Goal: Information Seeking & Learning: Find specific fact

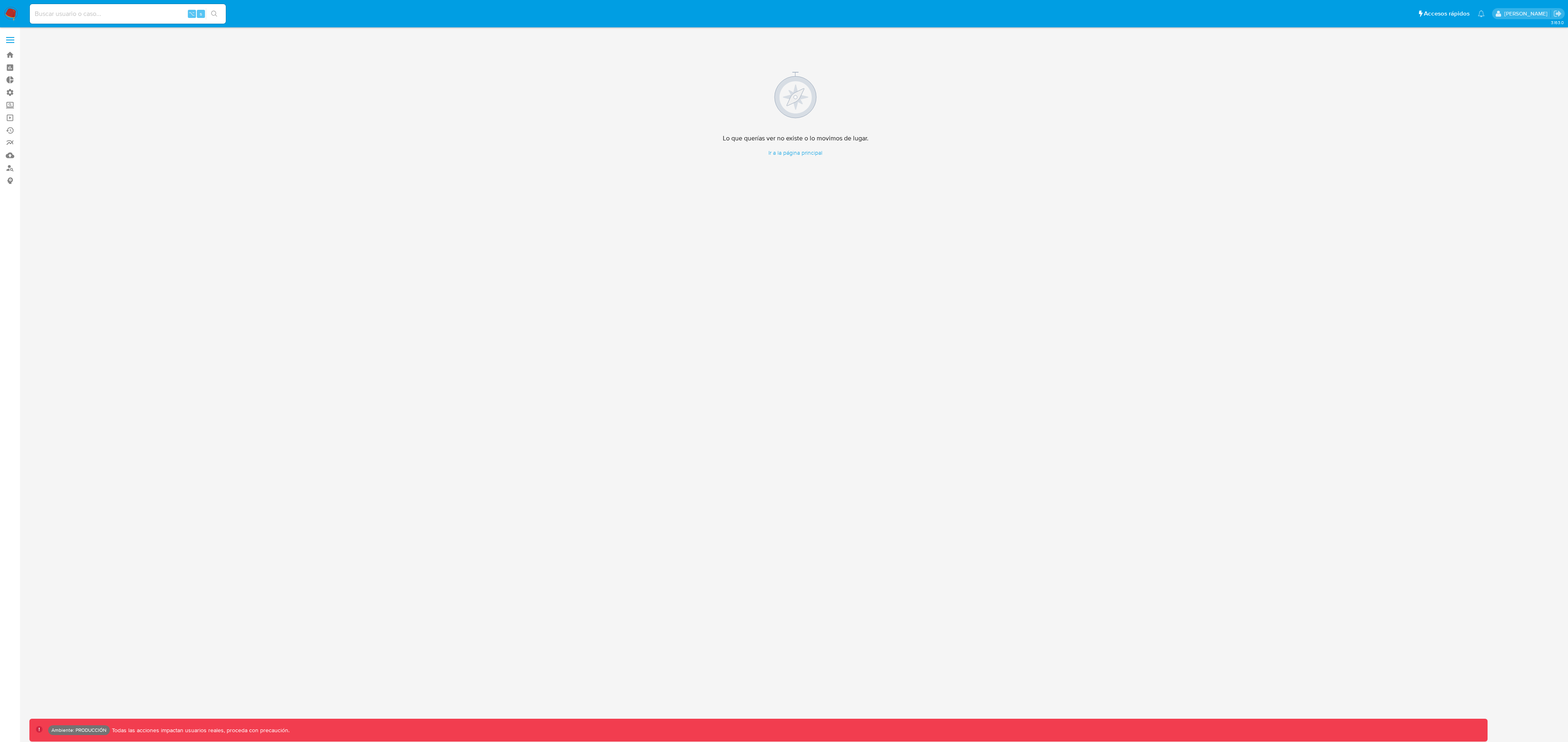
drag, startPoint x: 66, startPoint y: 25, endPoint x: 65, endPoint y: 18, distance: 7.1
click at [66, 25] on nav "Pausado Ver notificaciones ⌥ s Accesos rápidos Presiona las siguientes teclas p…" at bounding box center [784, 14] width 1568 height 27
click at [65, 18] on input at bounding box center [127, 14] width 196 height 10
paste input "114424752"
type input "114424752"
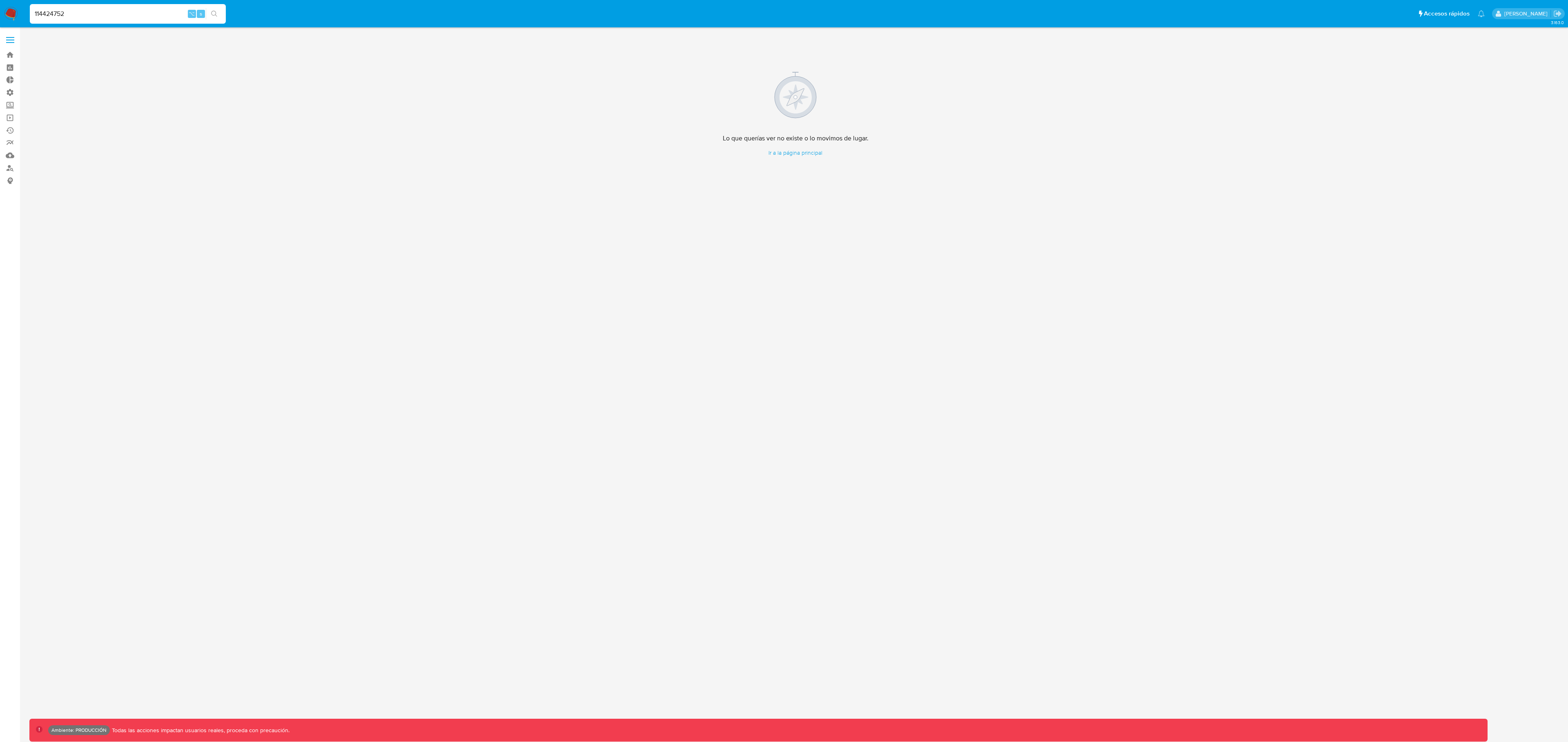
click at [115, 15] on input "114424752" at bounding box center [127, 14] width 196 height 10
drag, startPoint x: 120, startPoint y: 10, endPoint x: 0, endPoint y: -3, distance: 120.7
click at [0, 0] on html "Pausado Ver notificaciones 114424752 ⌥ s Accesos rápidos Presiona las siguiente…" at bounding box center [784, 371] width 1568 height 742
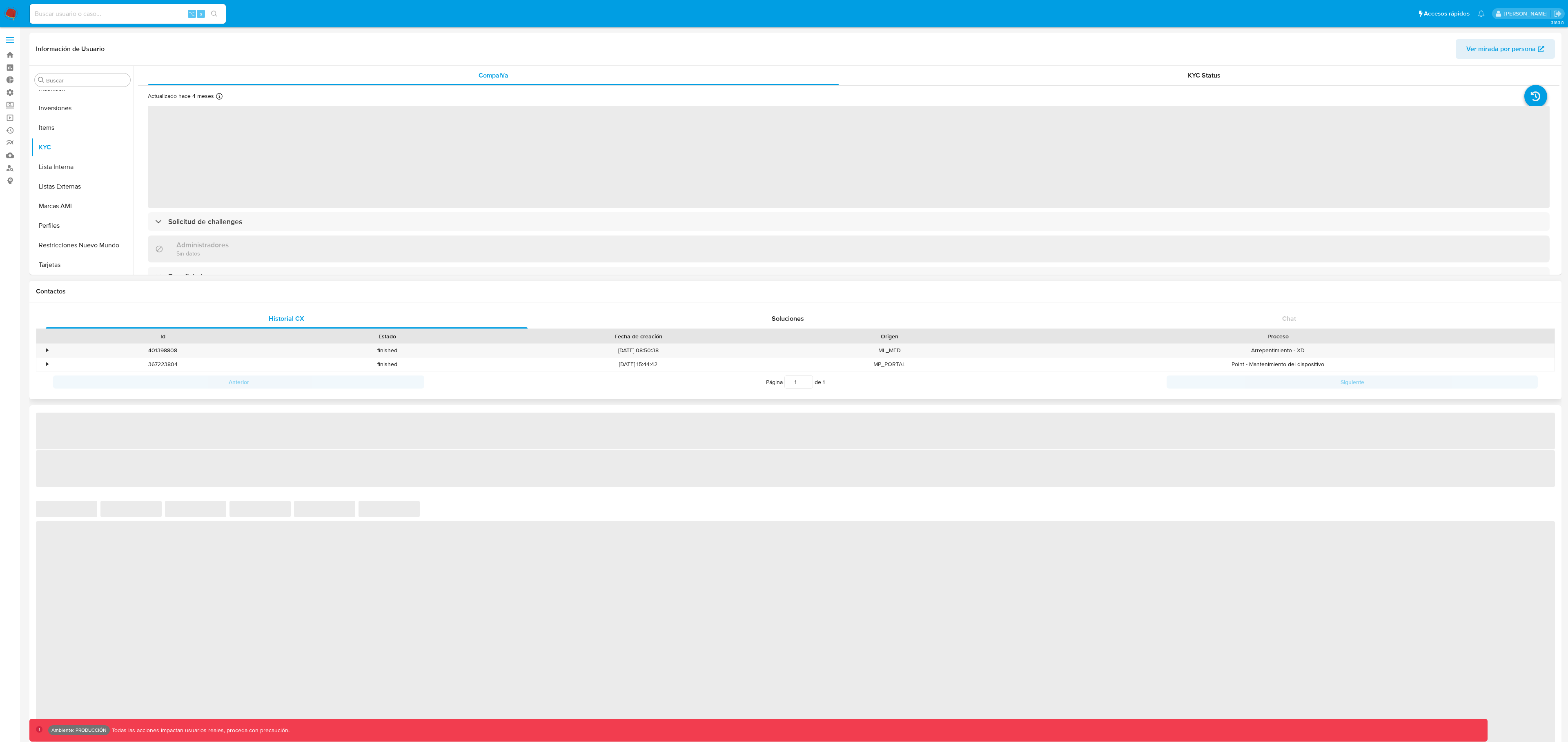
scroll to position [443, 0]
select select "10"
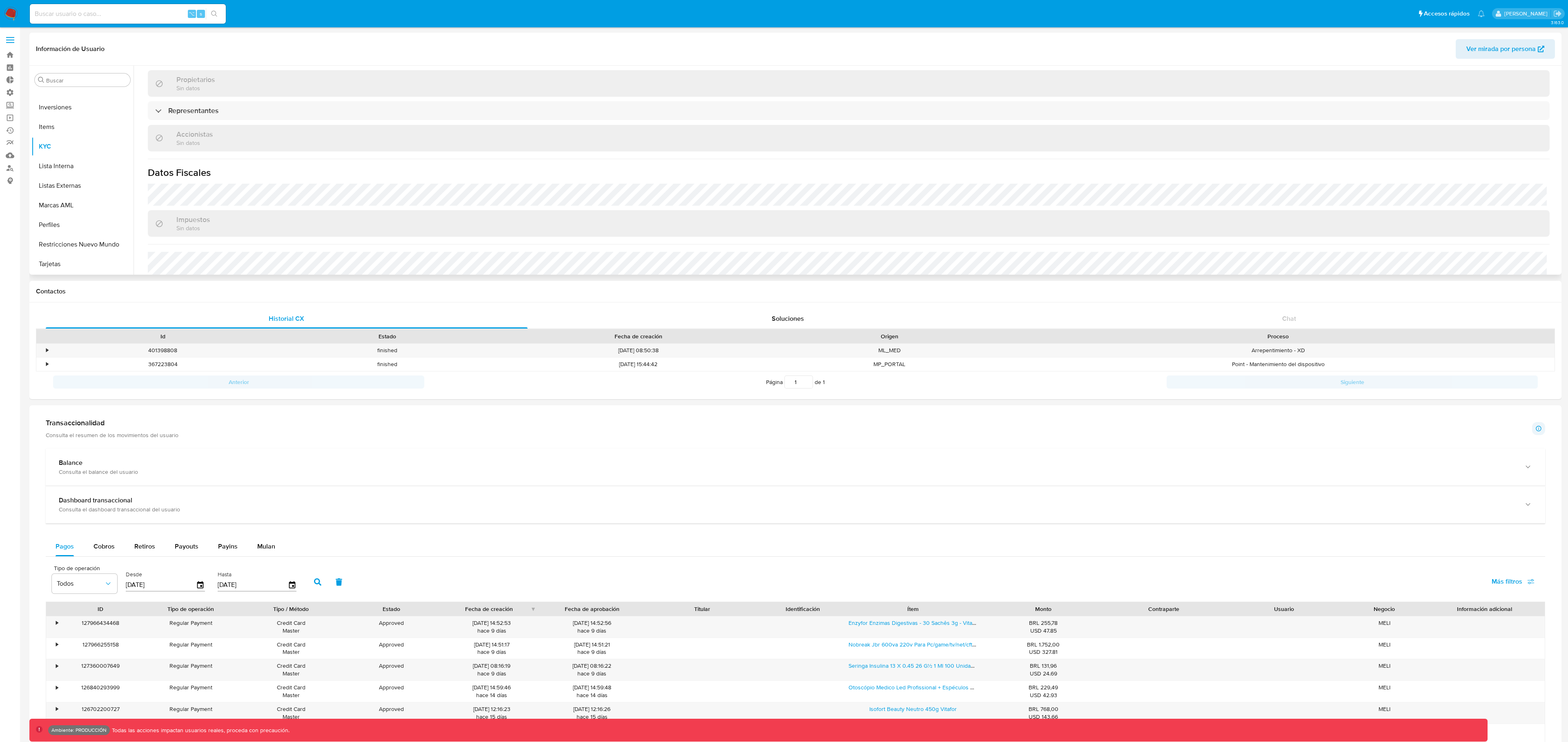
scroll to position [477, 0]
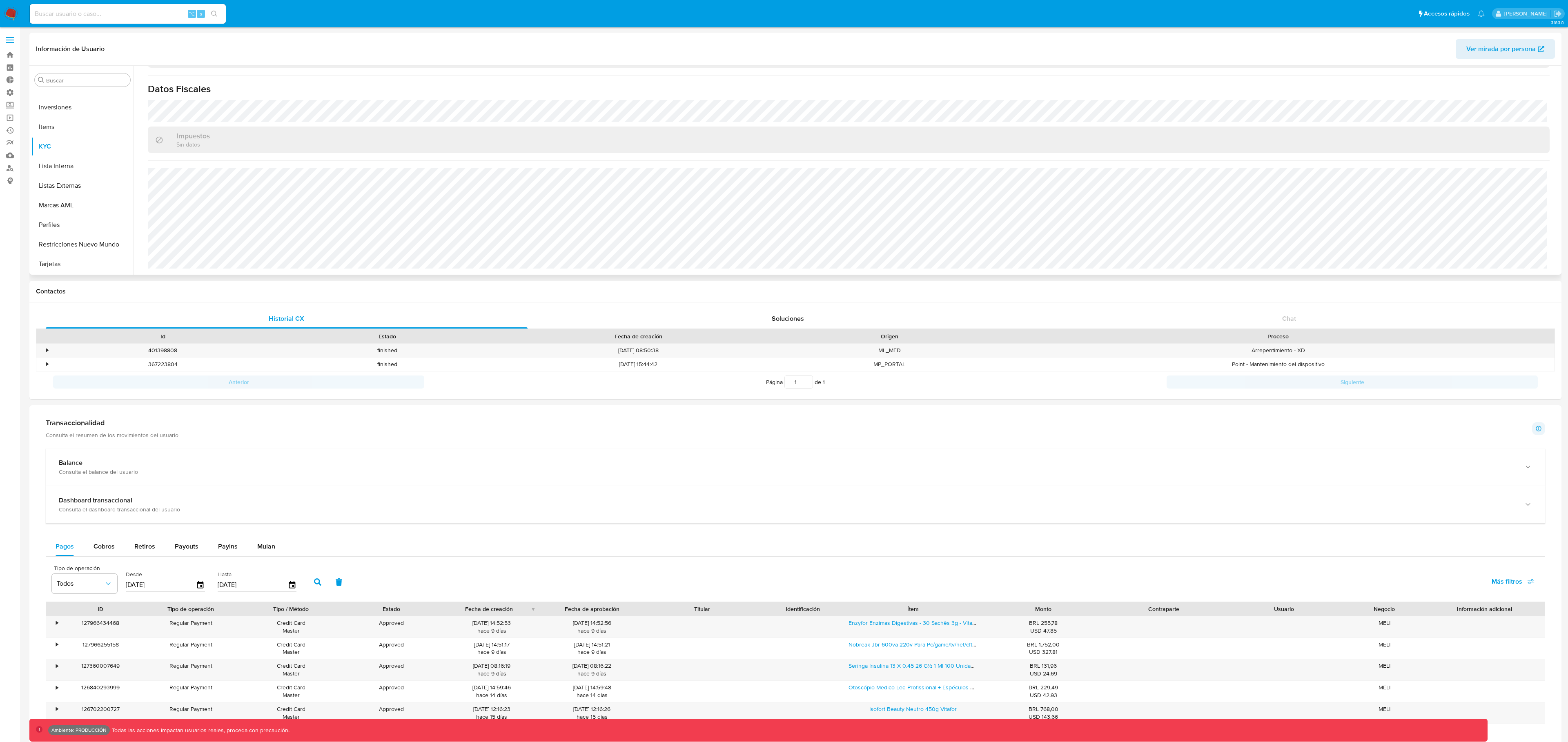
click at [1479, 46] on span "Ver mirada por persona" at bounding box center [1501, 49] width 70 height 20
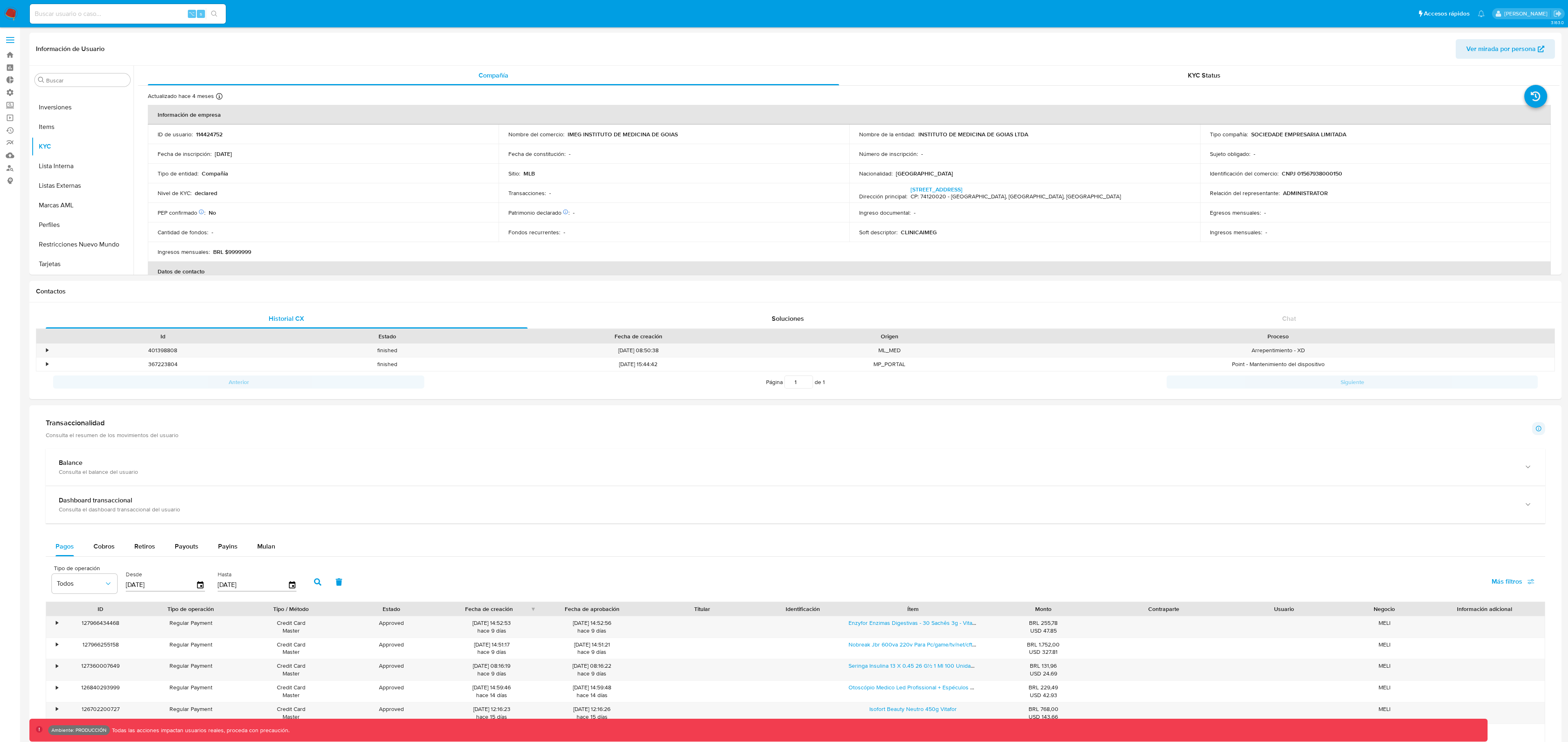
scroll to position [303, 0]
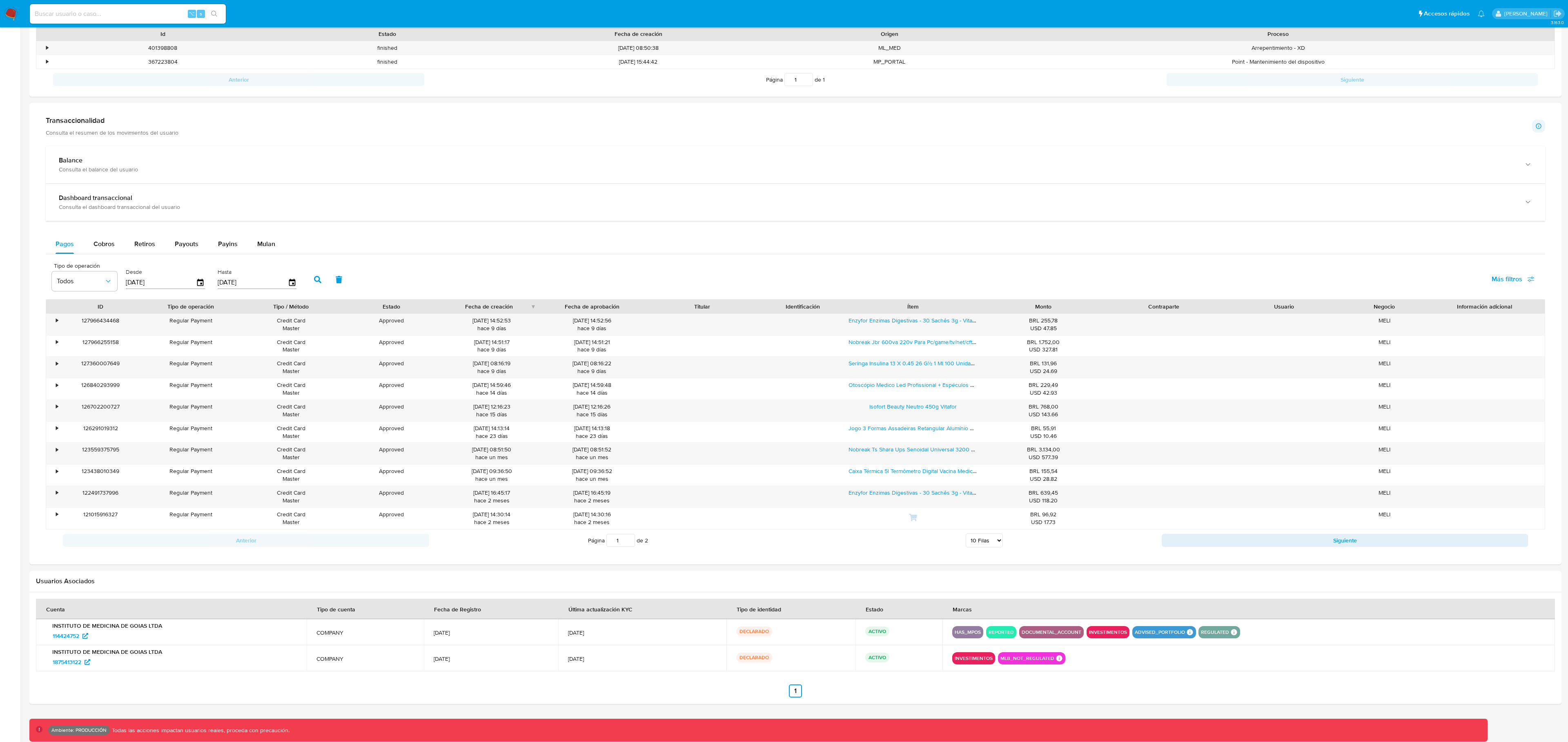
drag, startPoint x: 785, startPoint y: 633, endPoint x: 731, endPoint y: 630, distance: 54.1
click at [726, 631] on td "DECLARADO" at bounding box center [791, 632] width 129 height 26
click at [147, 11] on input at bounding box center [127, 14] width 196 height 10
paste input "661935249"
type input "661935249"
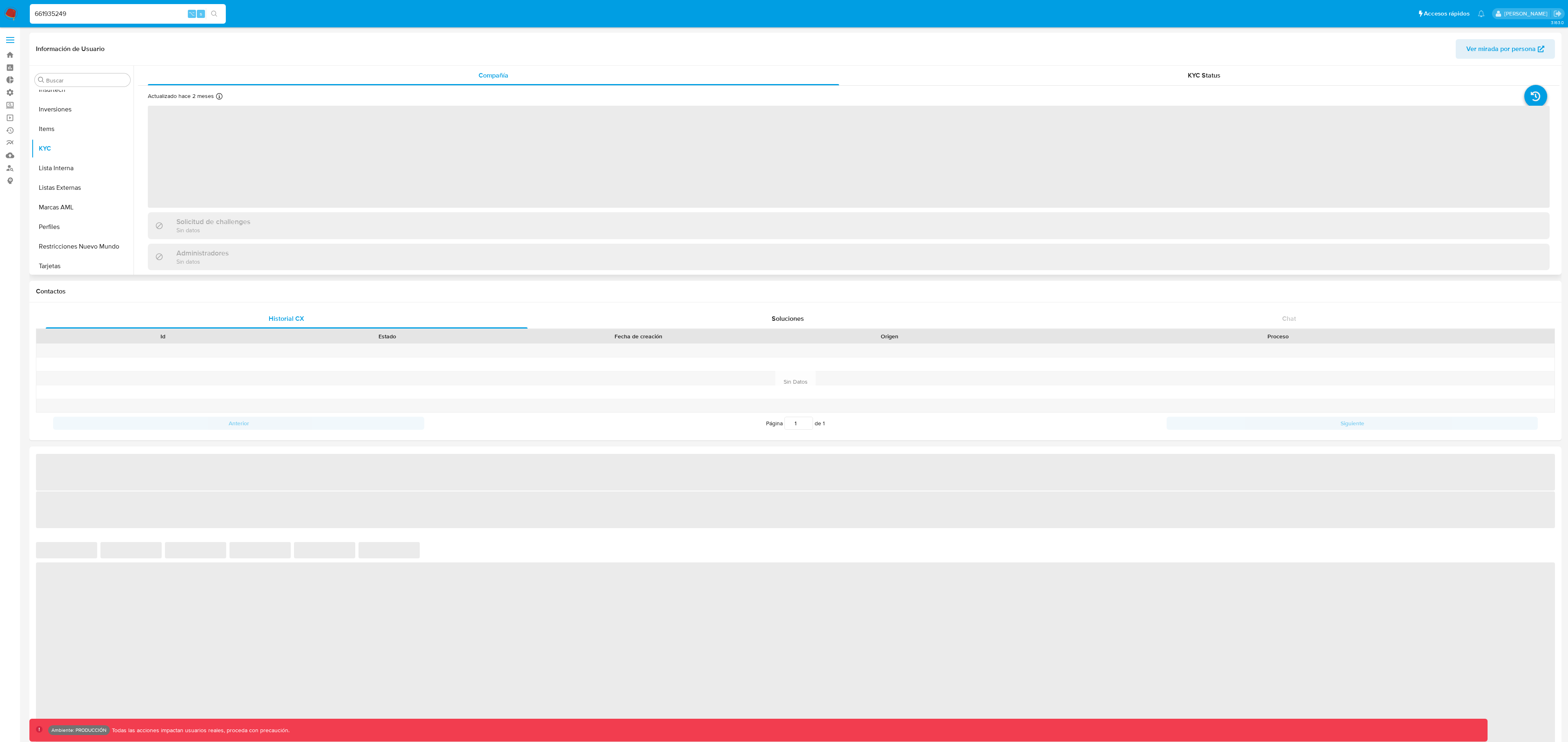
scroll to position [443, 0]
select select "10"
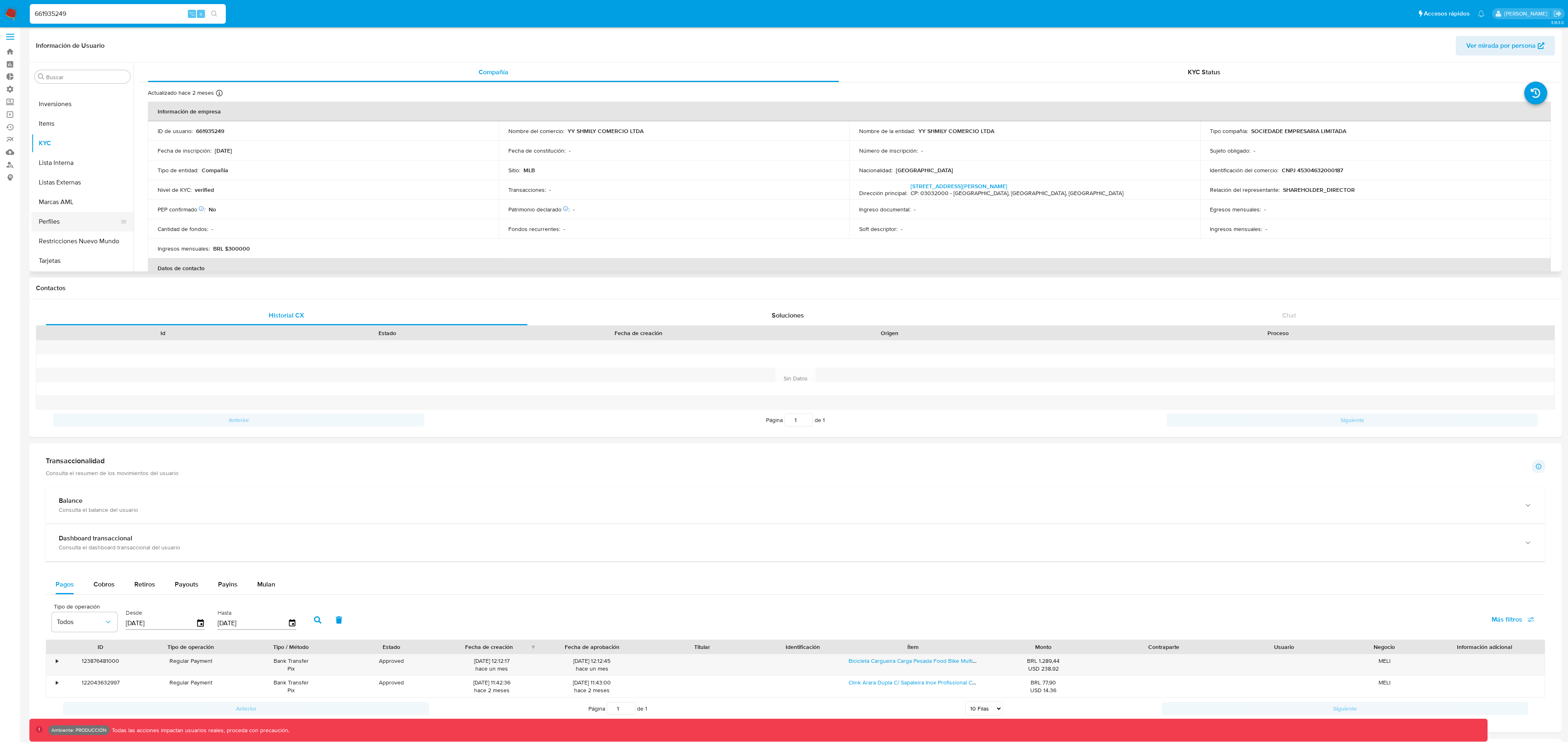
scroll to position [11, 0]
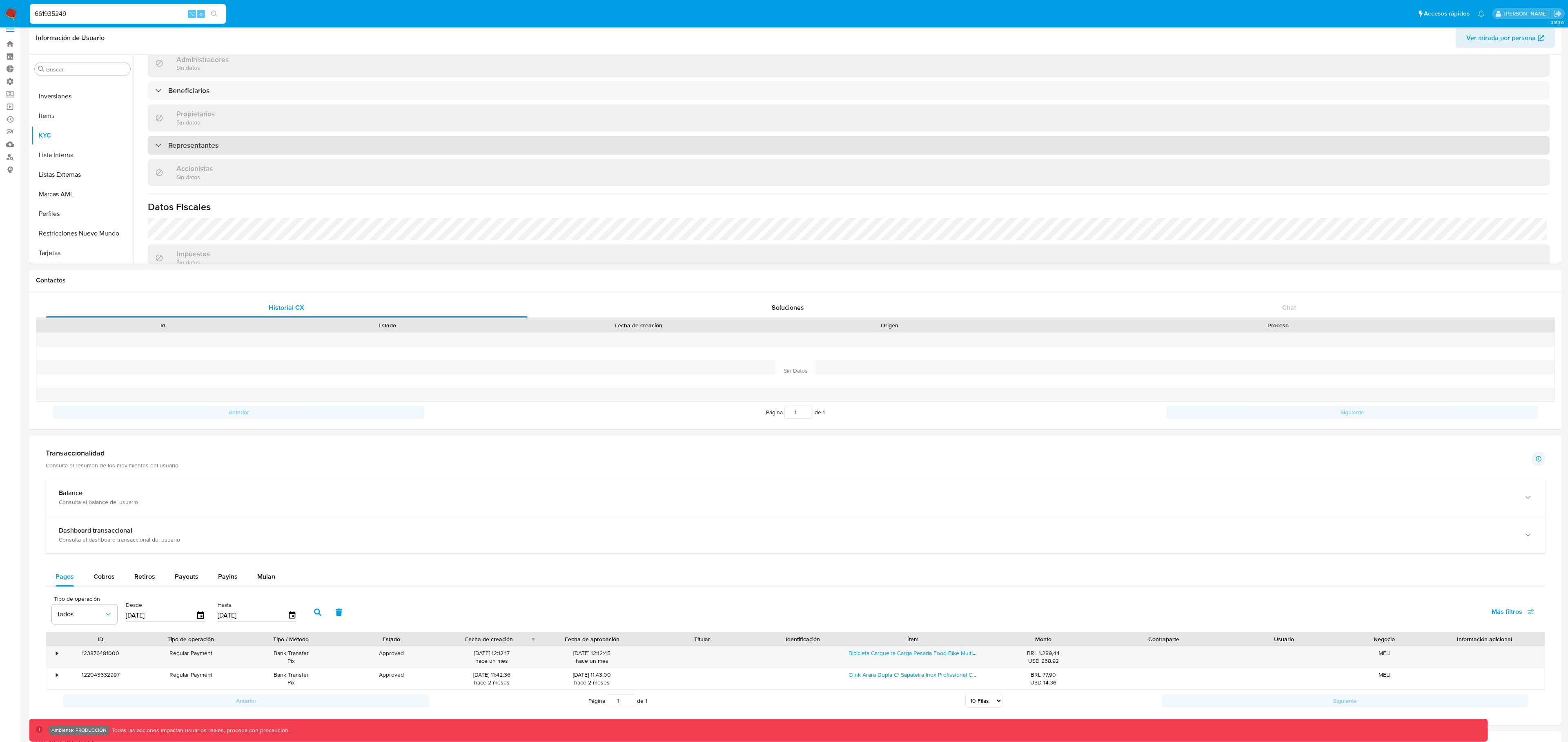
click at [166, 146] on div "Representantes" at bounding box center [187, 145] width 63 height 9
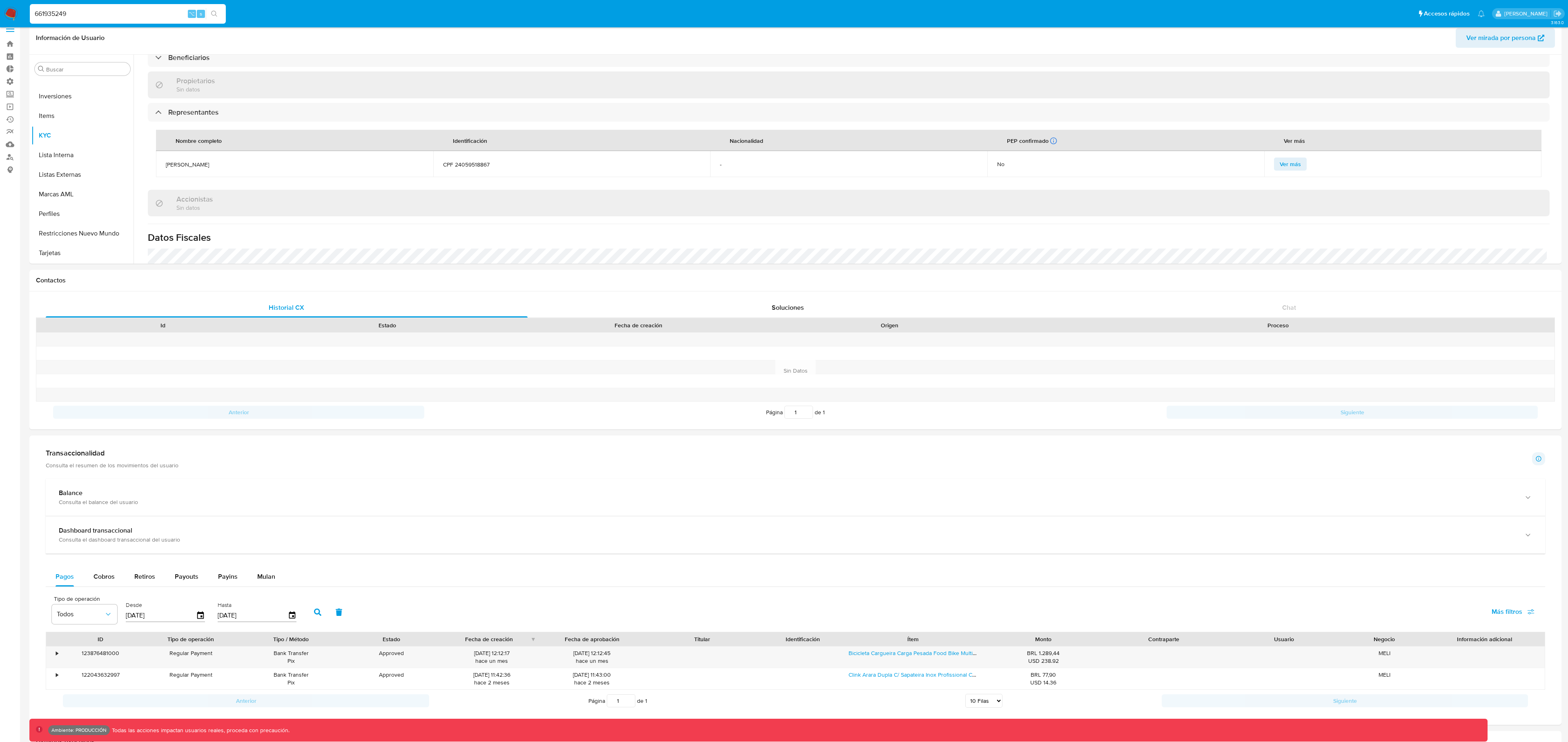
scroll to position [389, 0]
click at [1480, 32] on span "Ver mirada por persona" at bounding box center [1501, 38] width 70 height 20
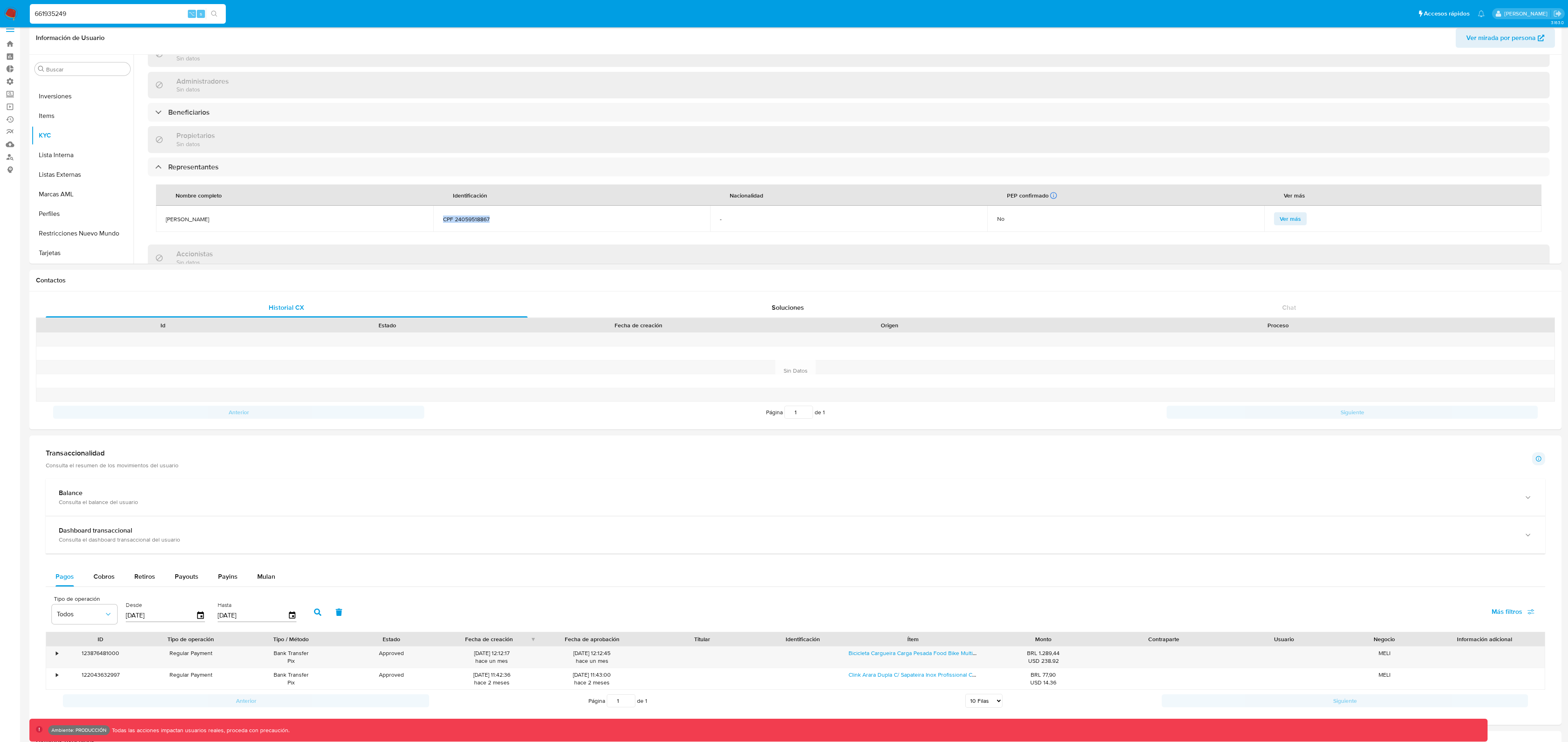
drag, startPoint x: 490, startPoint y: 217, endPoint x: 440, endPoint y: 215, distance: 50.0
click at [440, 215] on td "CPF 24059518867" at bounding box center [572, 218] width 277 height 26
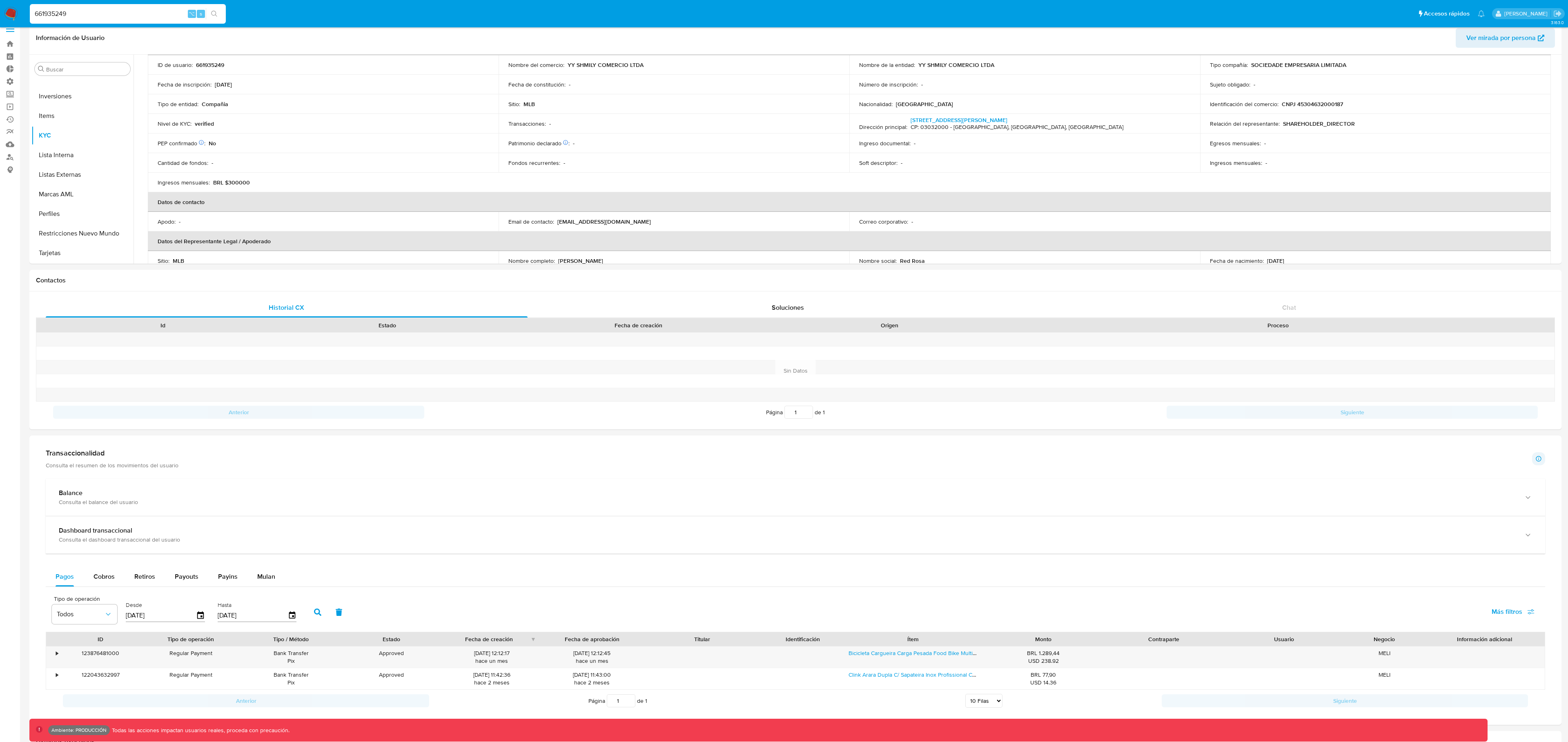
scroll to position [57, 0]
drag, startPoint x: 1346, startPoint y: 106, endPoint x: 1292, endPoint y: 105, distance: 54.0
click at [1292, 105] on div "Identificación del comercio : CNPJ 45304632000187" at bounding box center [1375, 106] width 331 height 7
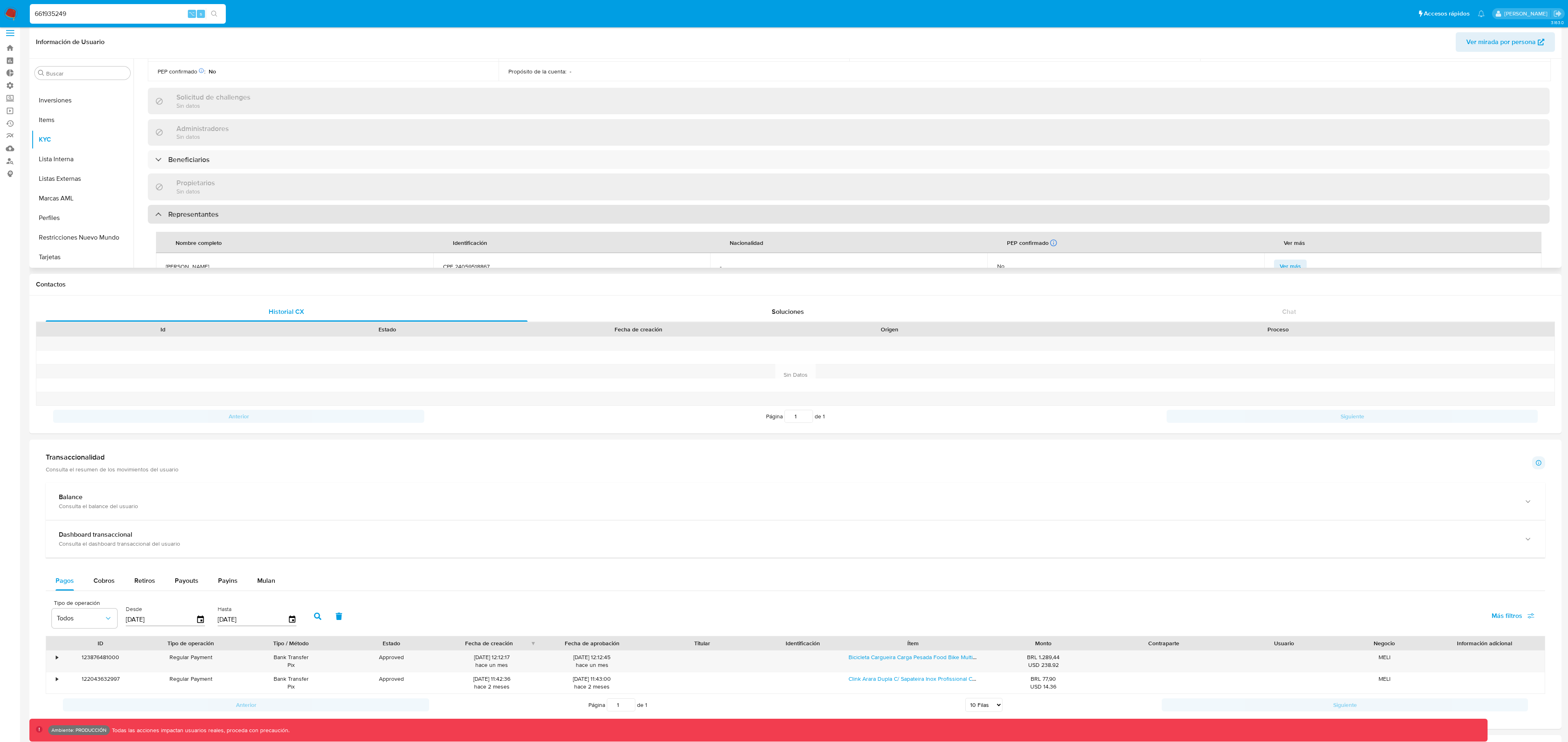
scroll to position [0, 0]
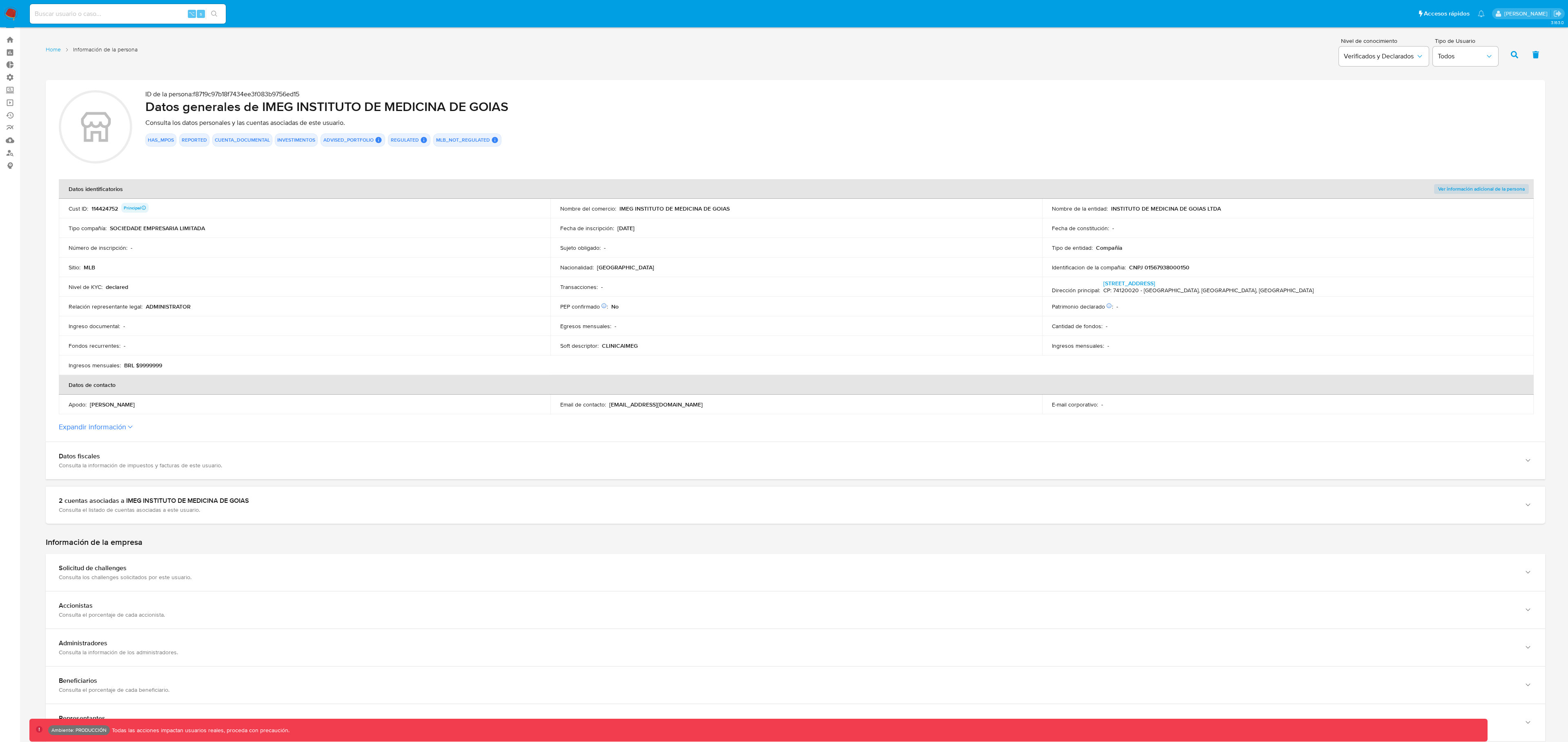
click at [124, 424] on button "Expandir información" at bounding box center [92, 427] width 67 height 9
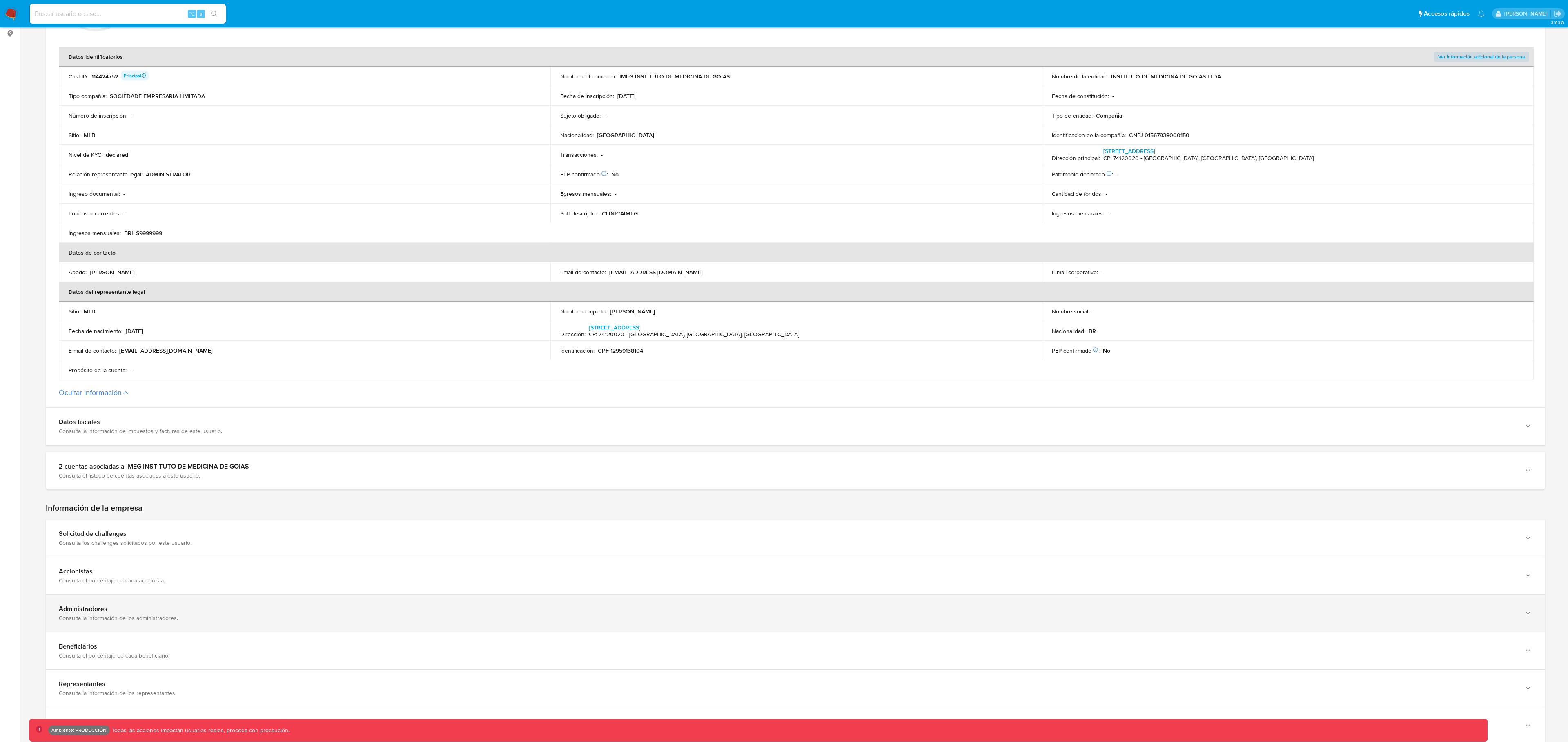
scroll to position [326, 0]
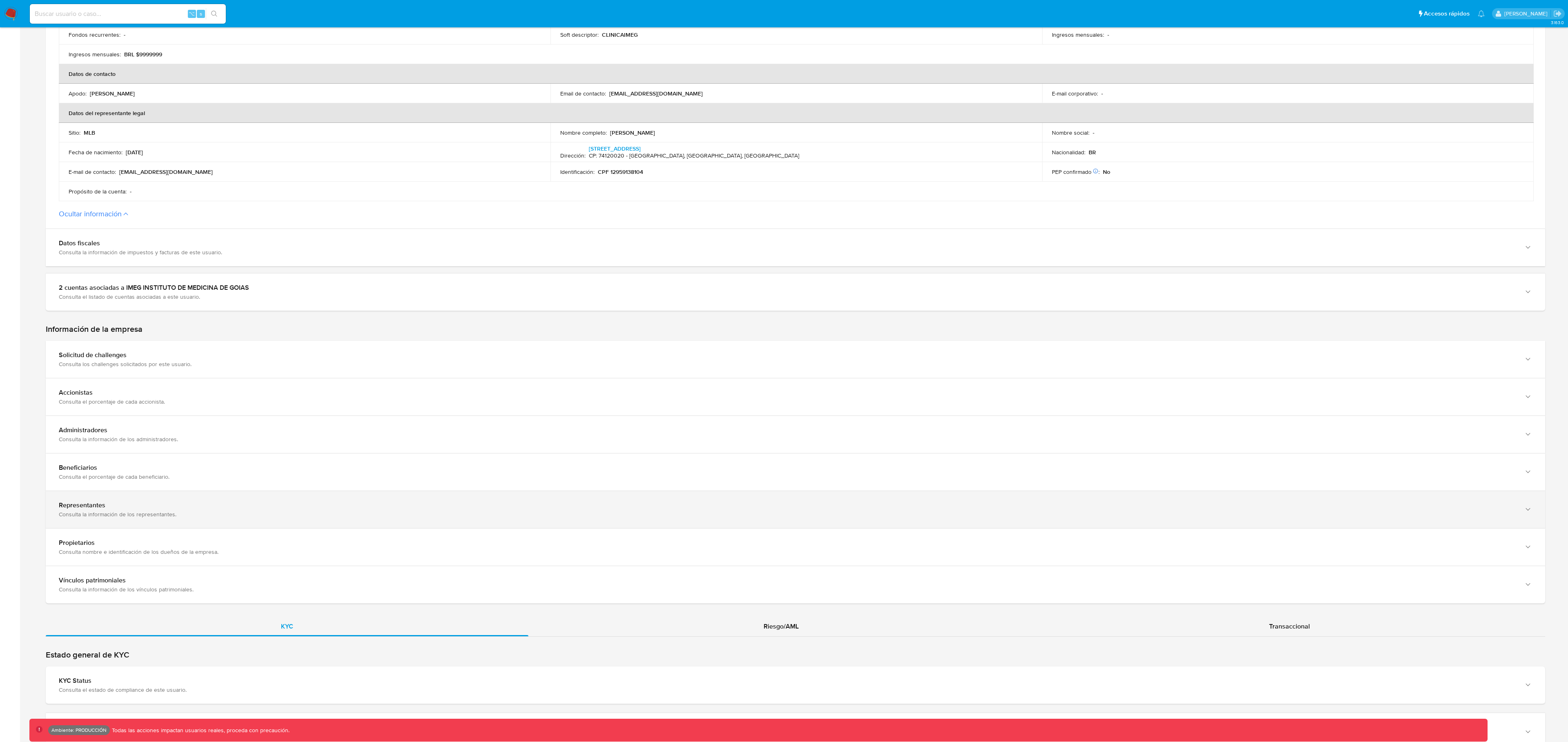
click at [129, 508] on div "Representantes" at bounding box center [787, 505] width 1457 height 8
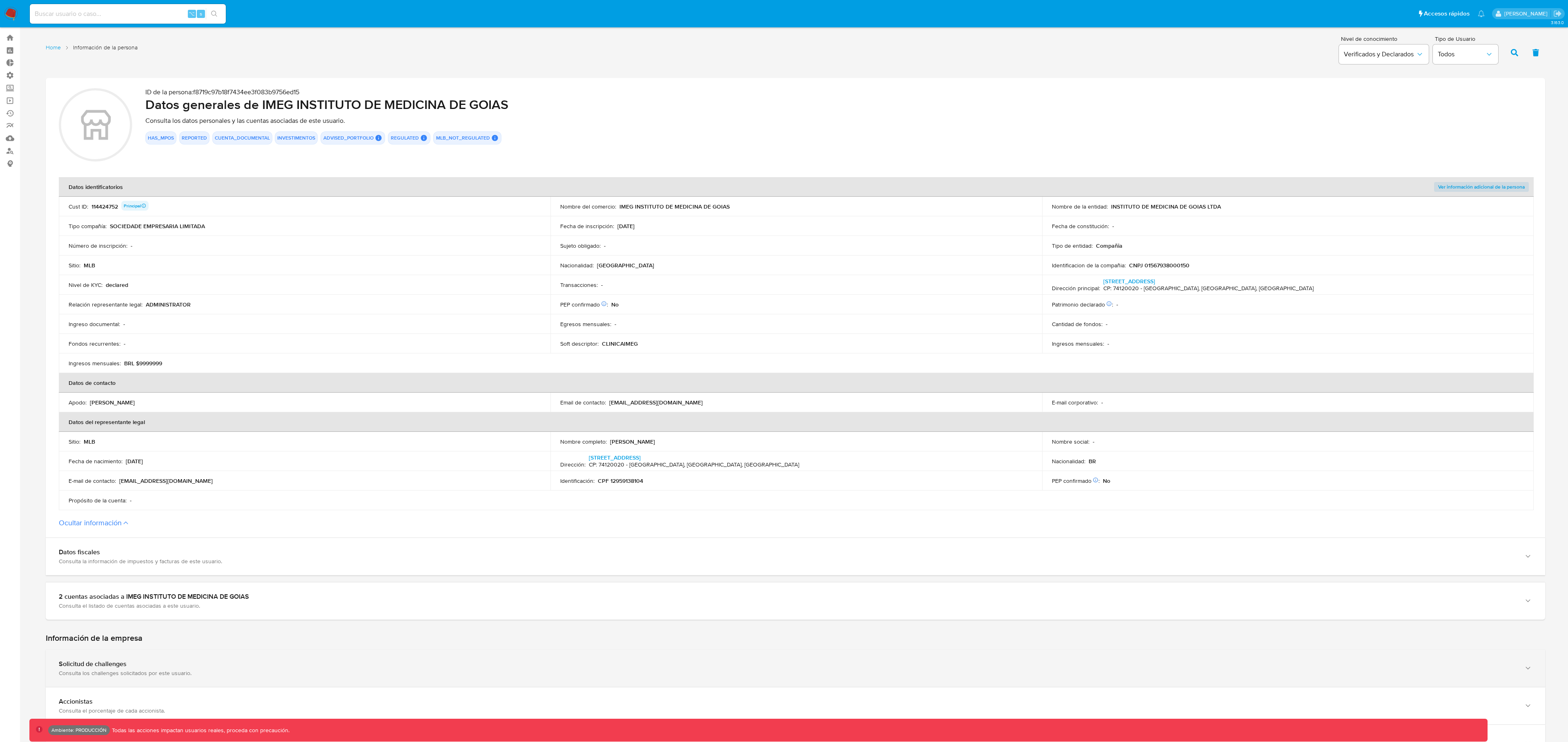
scroll to position [10, 0]
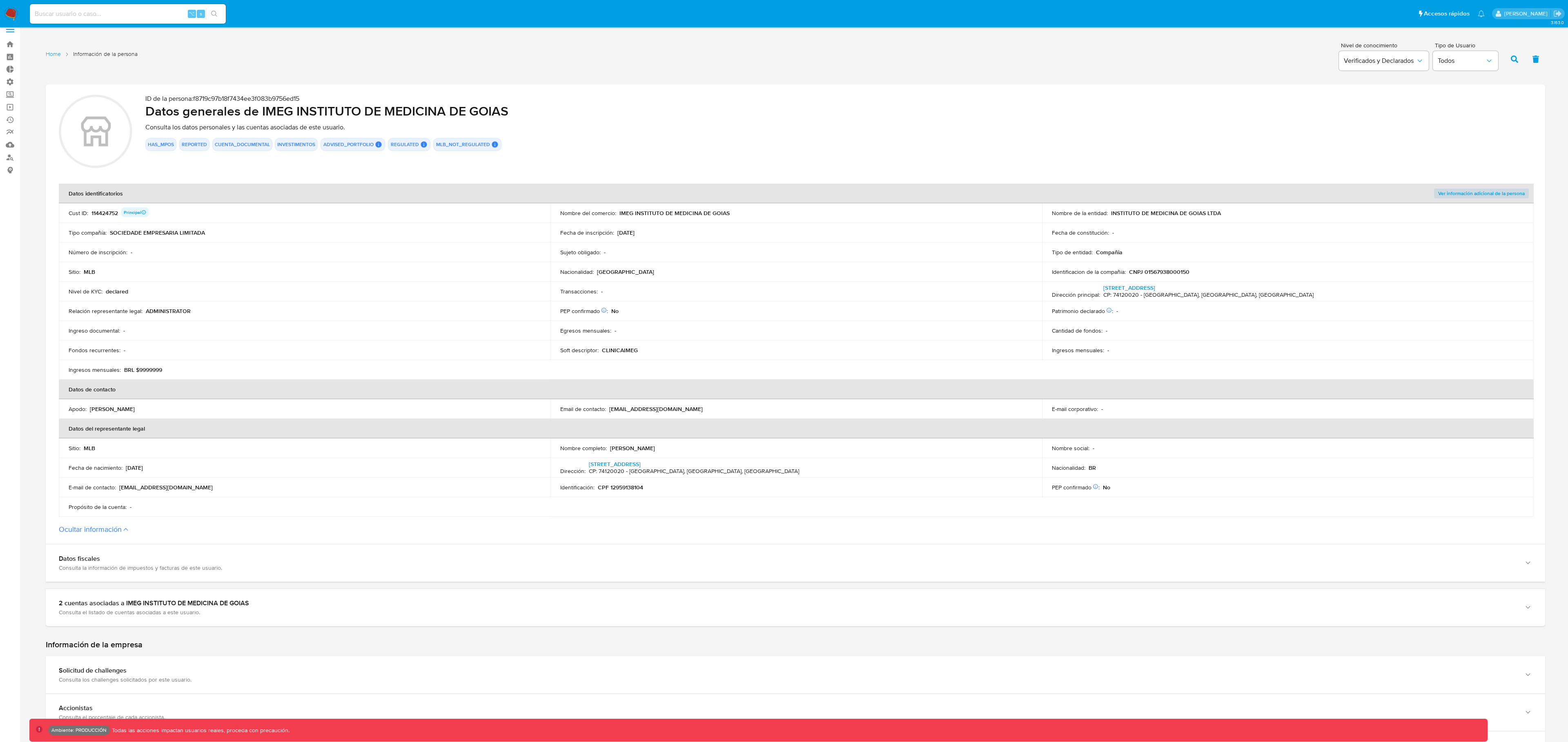
drag, startPoint x: 1203, startPoint y: 272, endPoint x: 1130, endPoint y: 271, distance: 73.0
click at [1130, 271] on div "Identificacion de la compañia : CNPJ 01567938000150" at bounding box center [1288, 272] width 472 height 7
click at [1460, 193] on span "Ver información adicional de la persona" at bounding box center [1481, 193] width 87 height 8
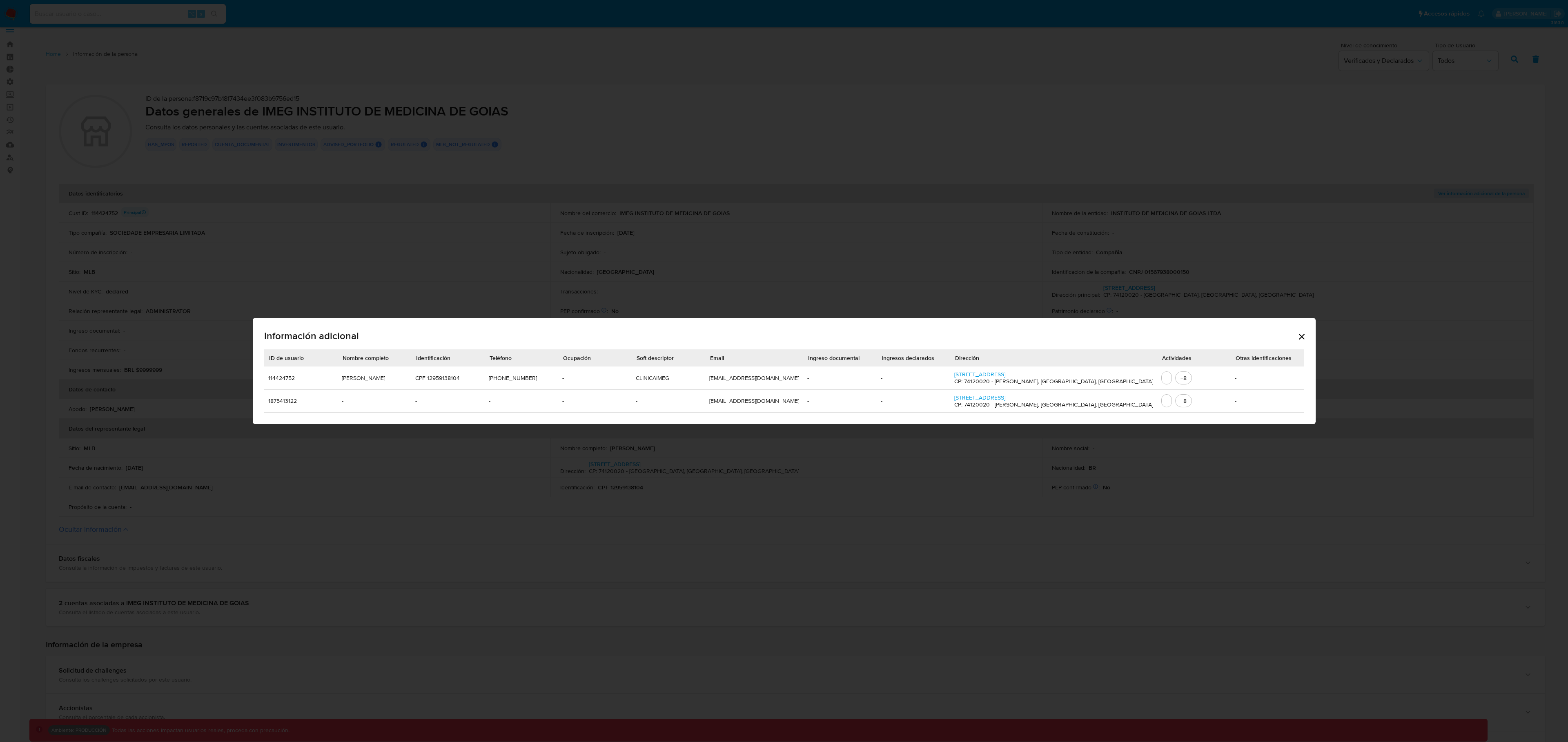
click at [1297, 335] on icon "Cerrar" at bounding box center [1302, 337] width 10 height 10
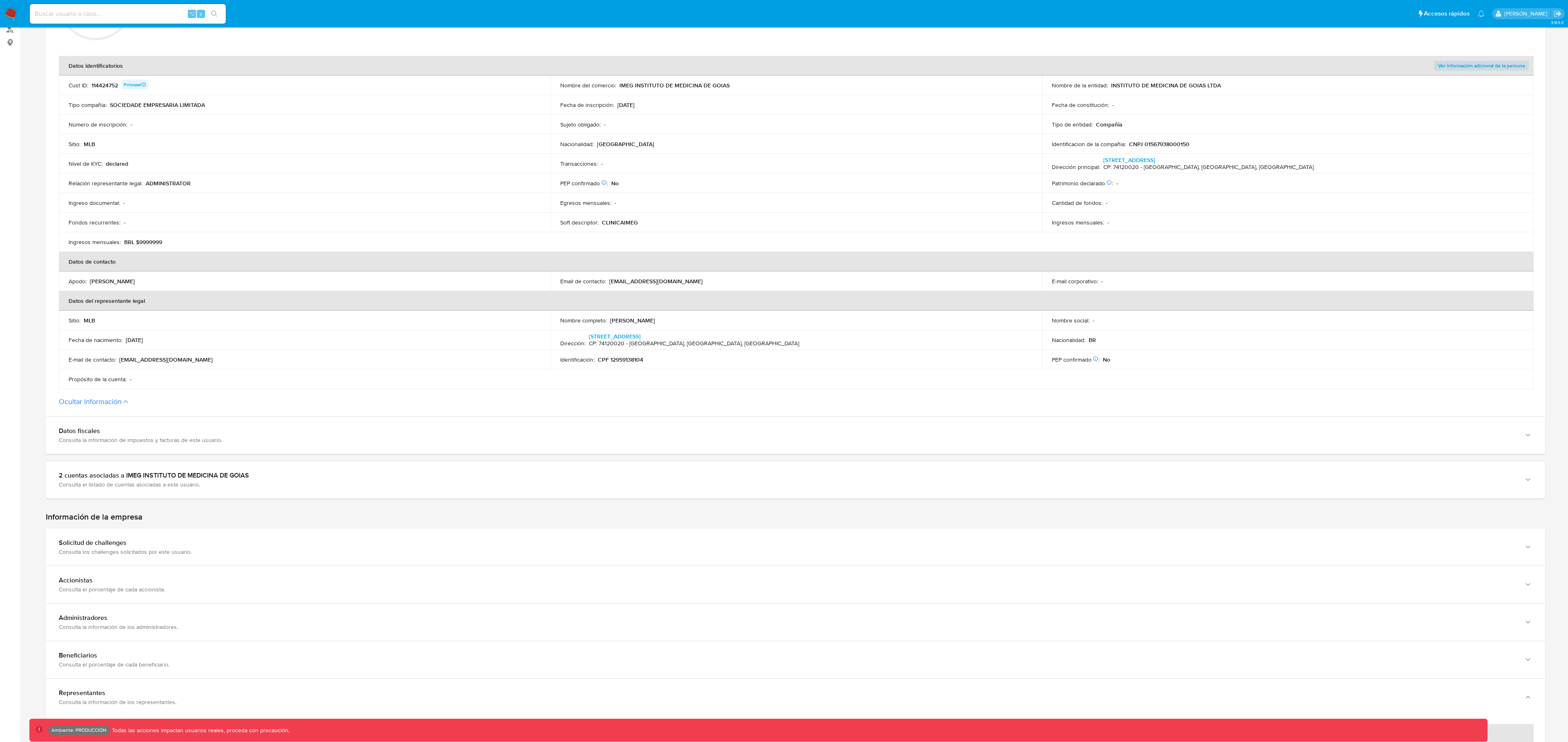
scroll to position [225, 0]
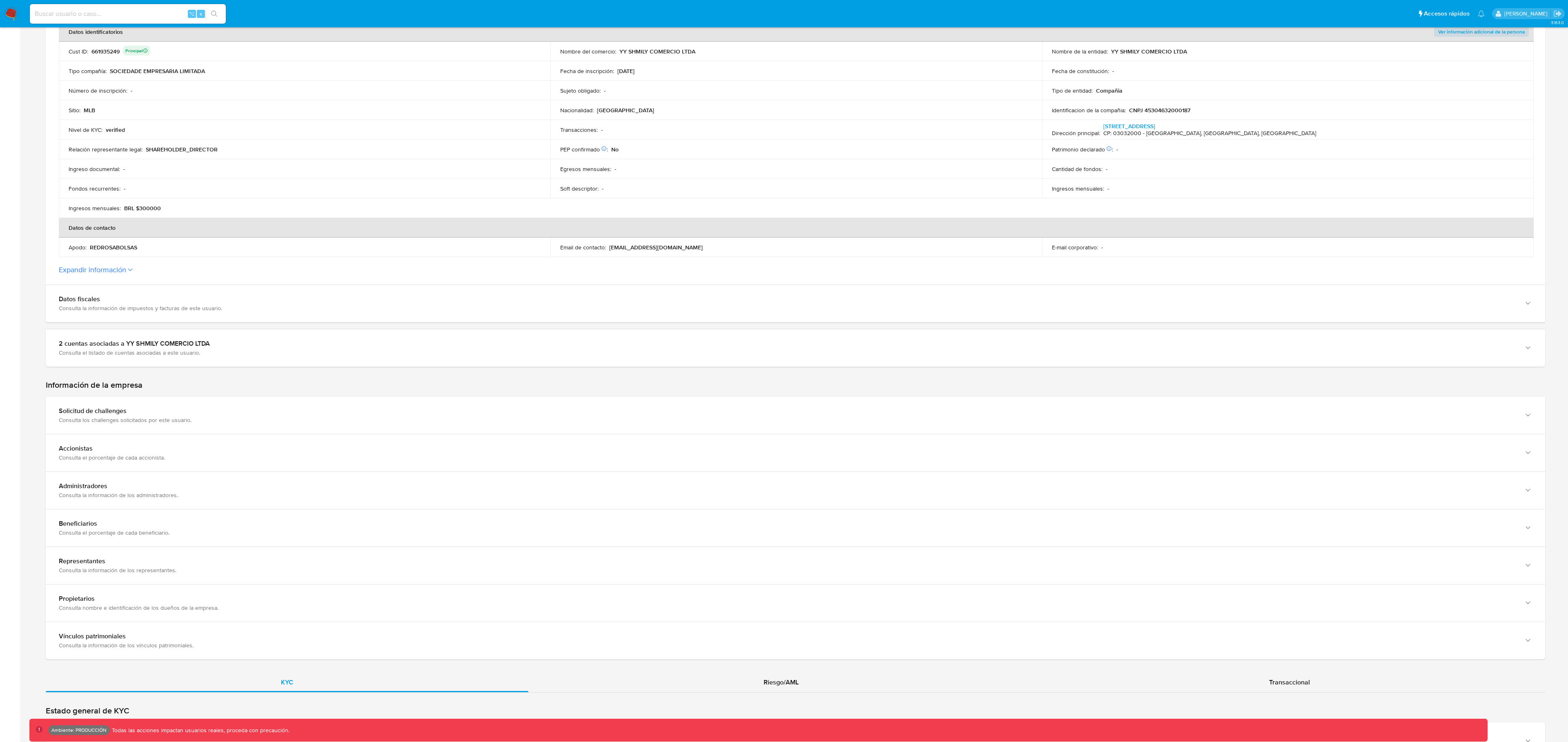
scroll to position [196, 0]
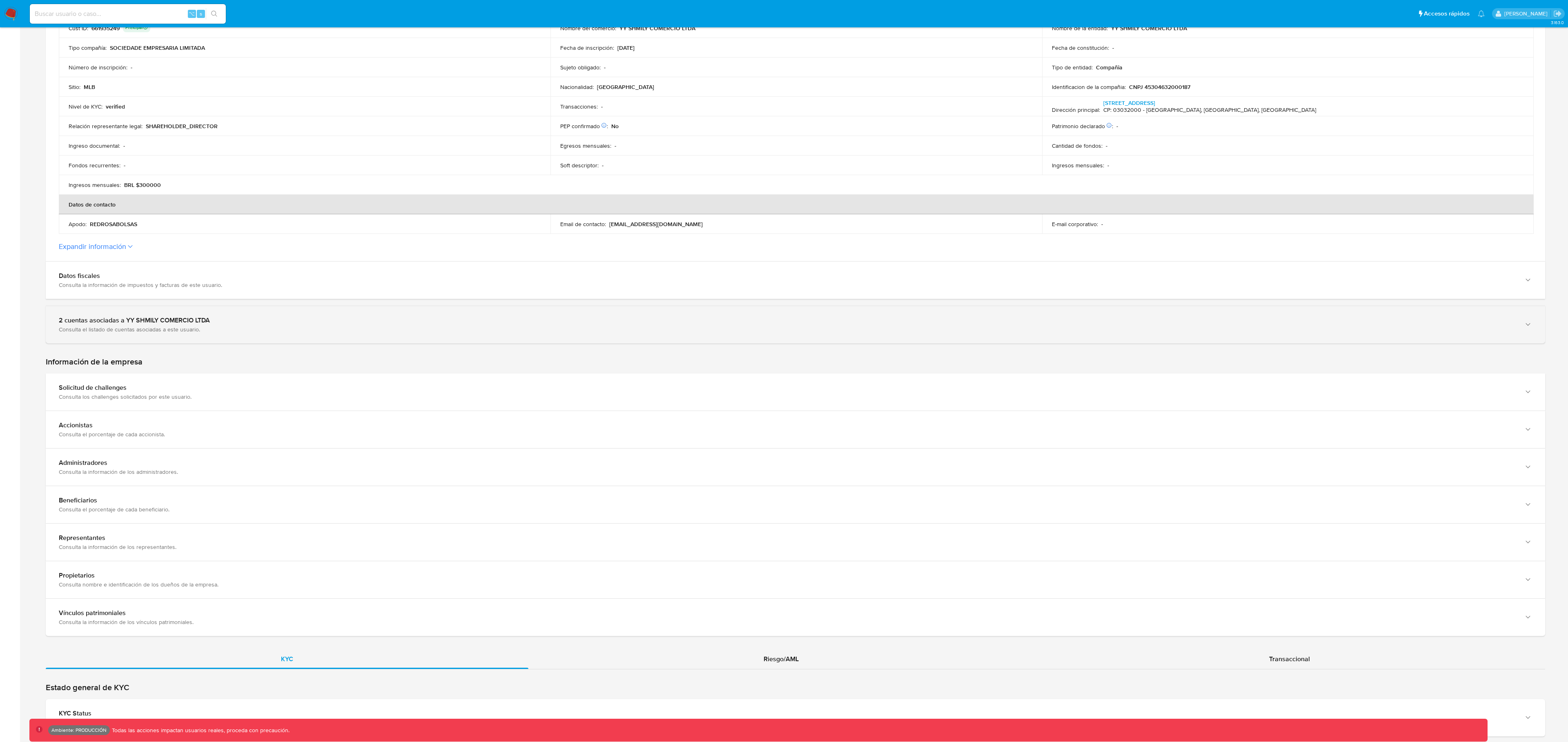
click at [128, 322] on div "2 cuentas asociadas a YY SHMILY COMERCIO LTDA" at bounding box center [787, 320] width 1457 height 8
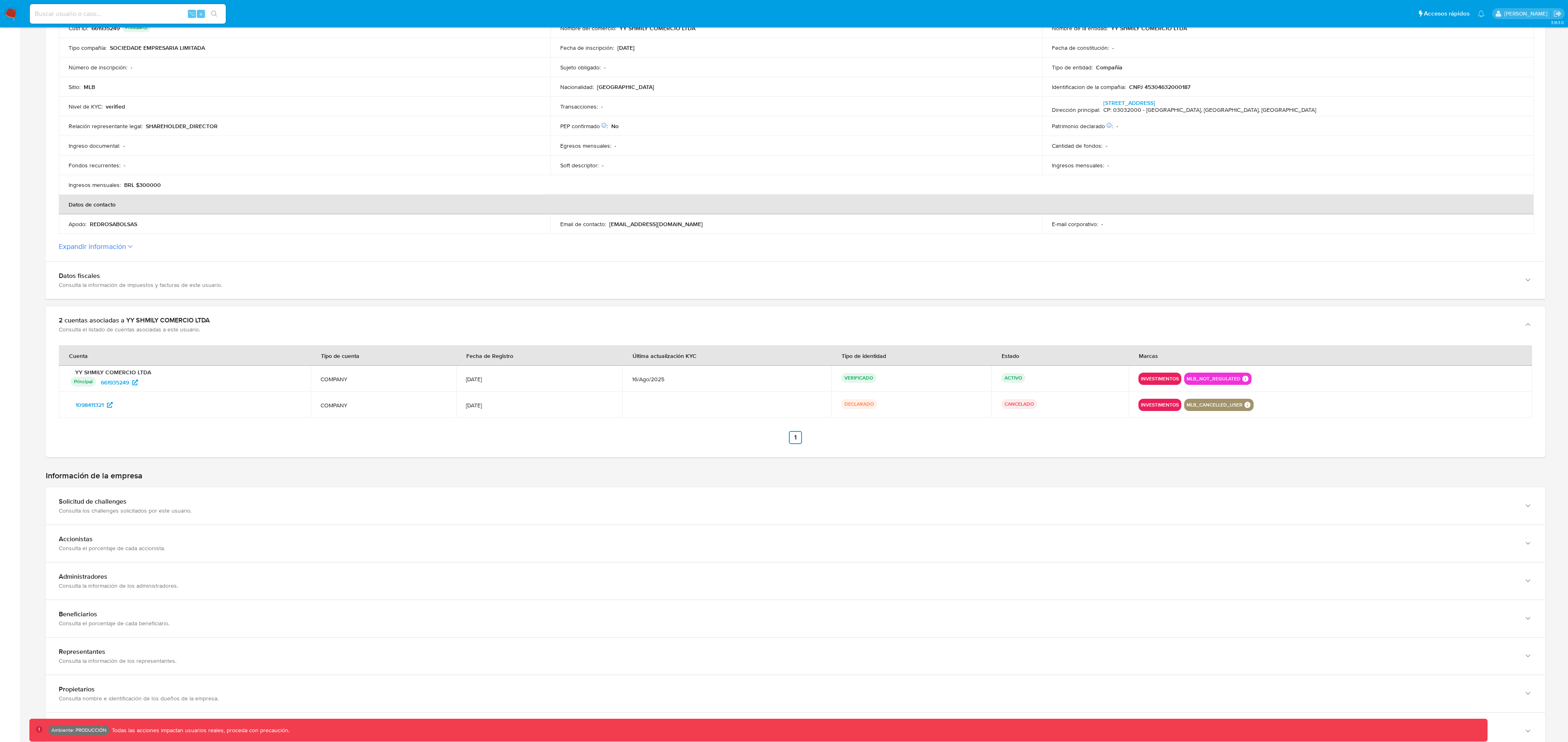
click at [102, 250] on button "Expandir información" at bounding box center [92, 246] width 67 height 9
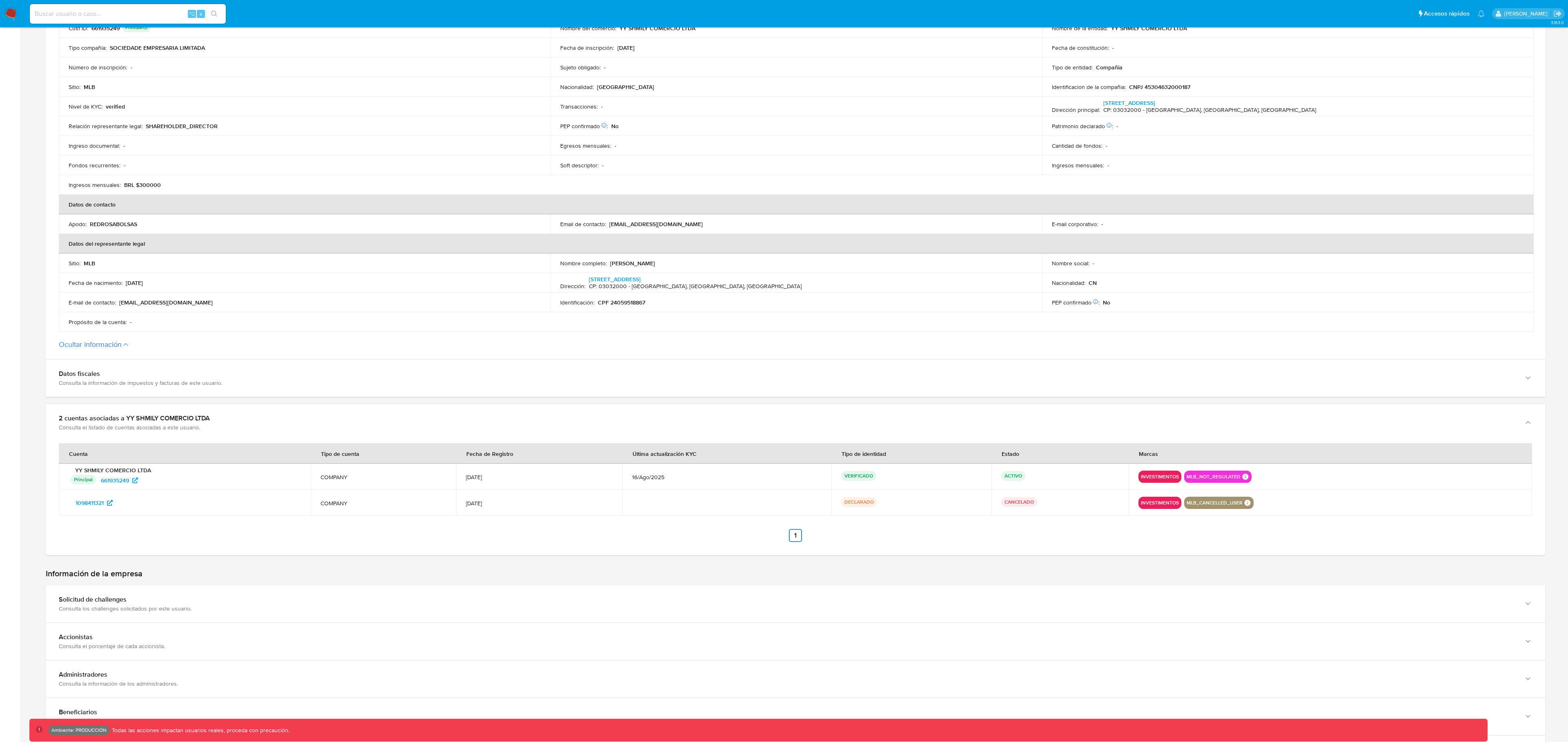
drag, startPoint x: 649, startPoint y: 303, endPoint x: 600, endPoint y: 304, distance: 49.0
click at [600, 304] on div "Identificación : CPF 24059518867" at bounding box center [796, 303] width 472 height 7
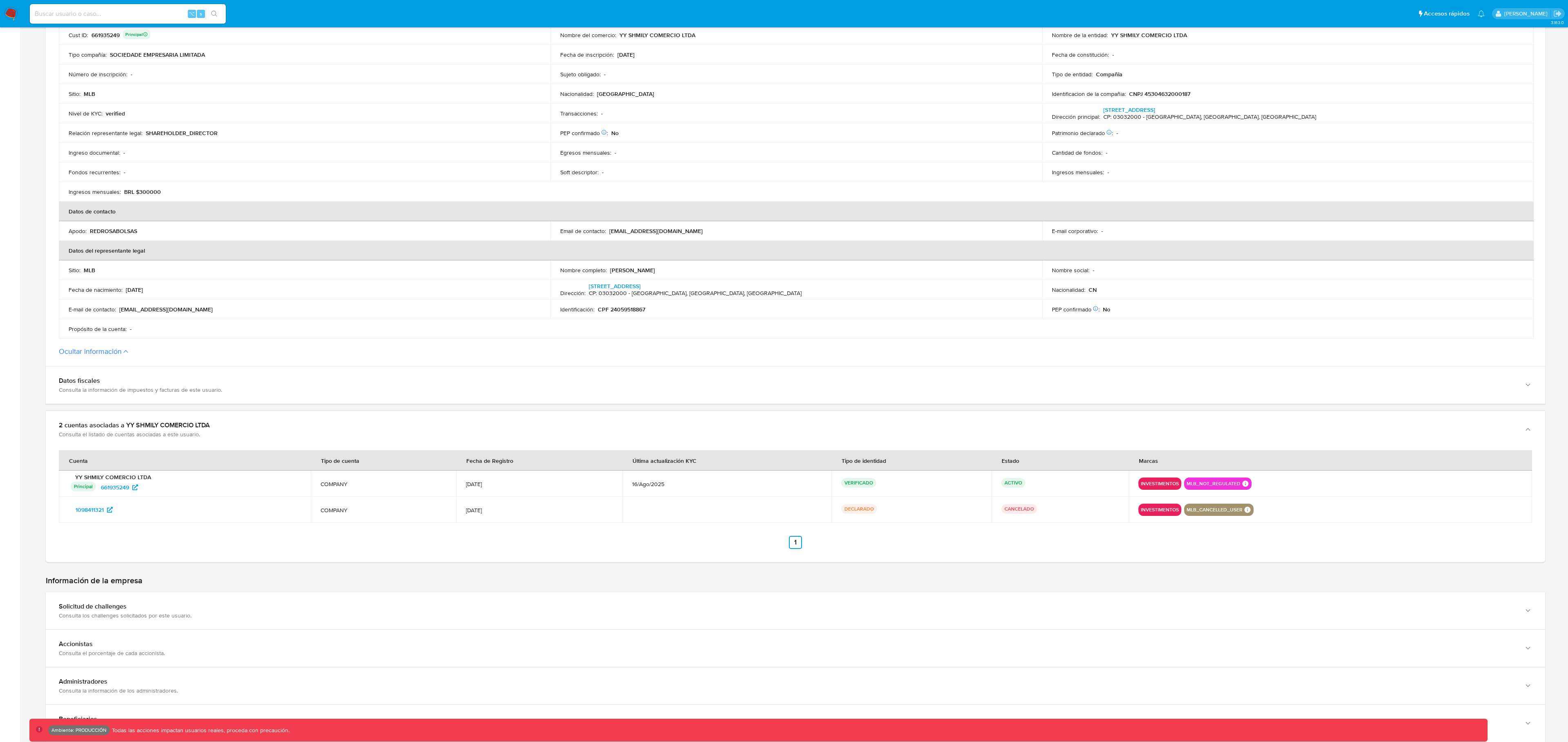
scroll to position [188, 0]
drag, startPoint x: 1196, startPoint y: 92, endPoint x: 1127, endPoint y: 94, distance: 69.0
click at [1127, 94] on div "Identificacion de la compañia : CNPJ 45304632000187" at bounding box center [1288, 94] width 472 height 7
drag, startPoint x: 883, startPoint y: 512, endPoint x: 816, endPoint y: 513, distance: 67.0
click at [816, 514] on tr "1098411321 COMPANY 30/Mar/2022 DECLARADO CANCELADO" at bounding box center [795, 510] width 1473 height 26
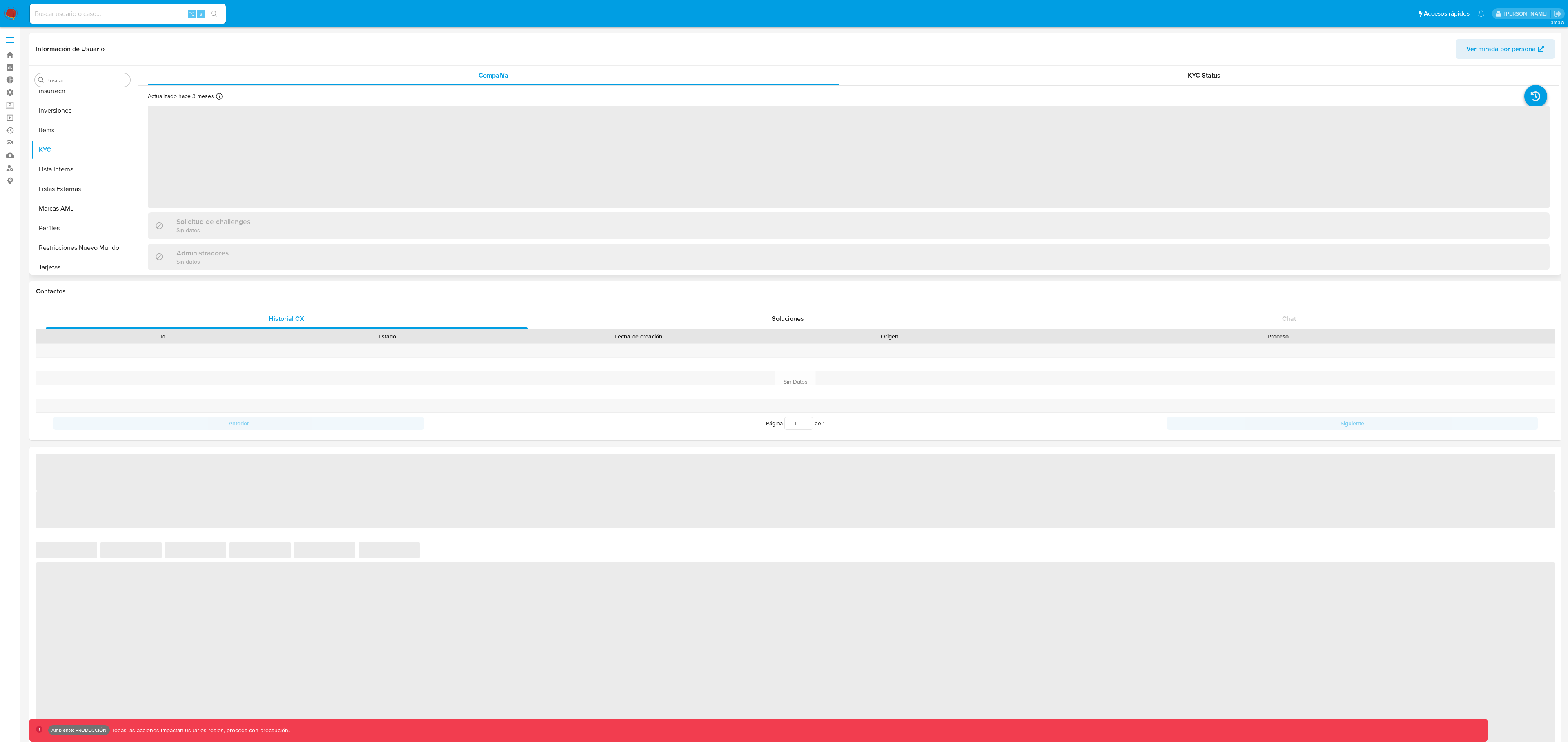
scroll to position [443, 0]
select select "10"
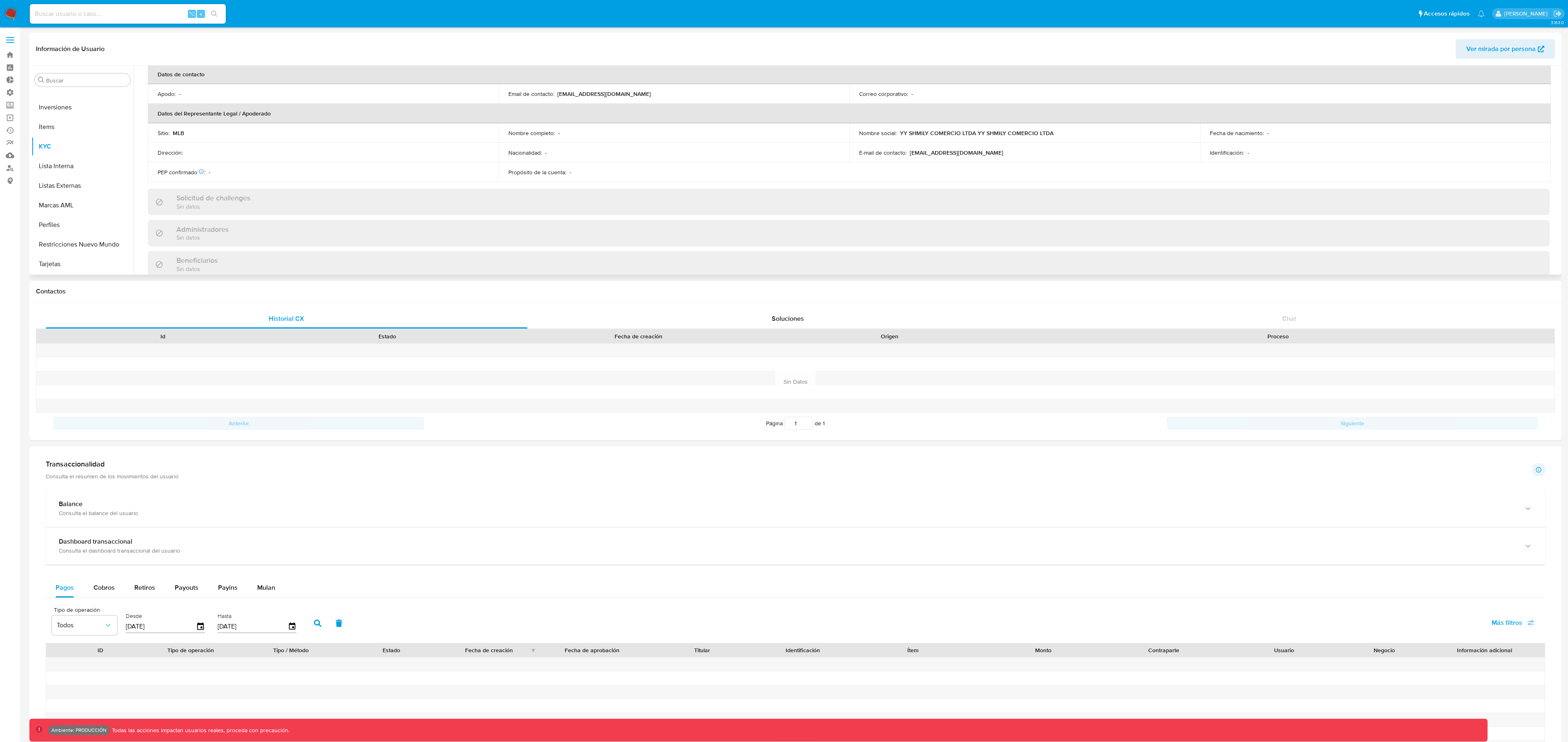
scroll to position [248, 0]
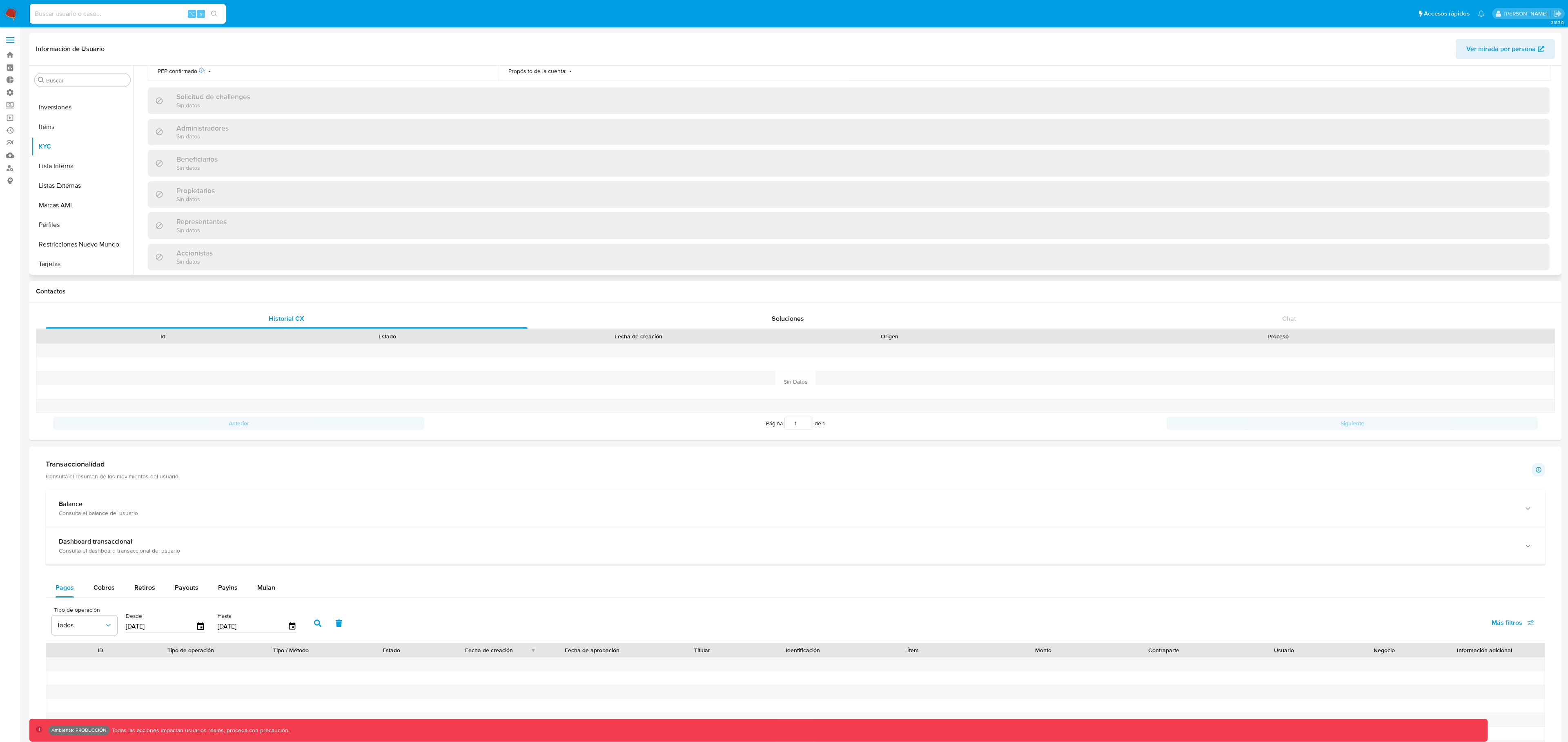
drag, startPoint x: 192, startPoint y: 232, endPoint x: 263, endPoint y: 223, distance: 71.6
click at [192, 232] on p "Sin datos" at bounding box center [202, 229] width 50 height 8
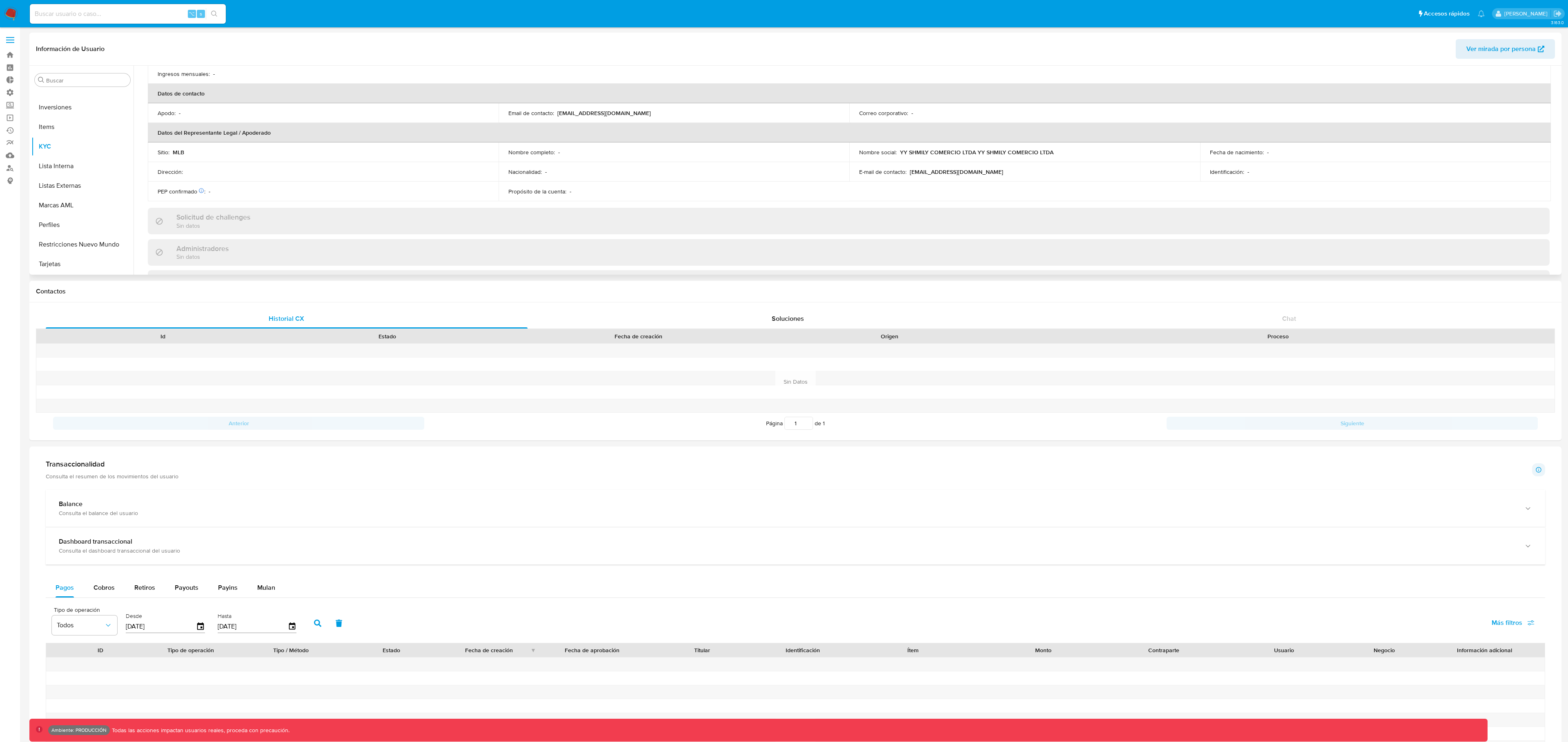
scroll to position [152, 0]
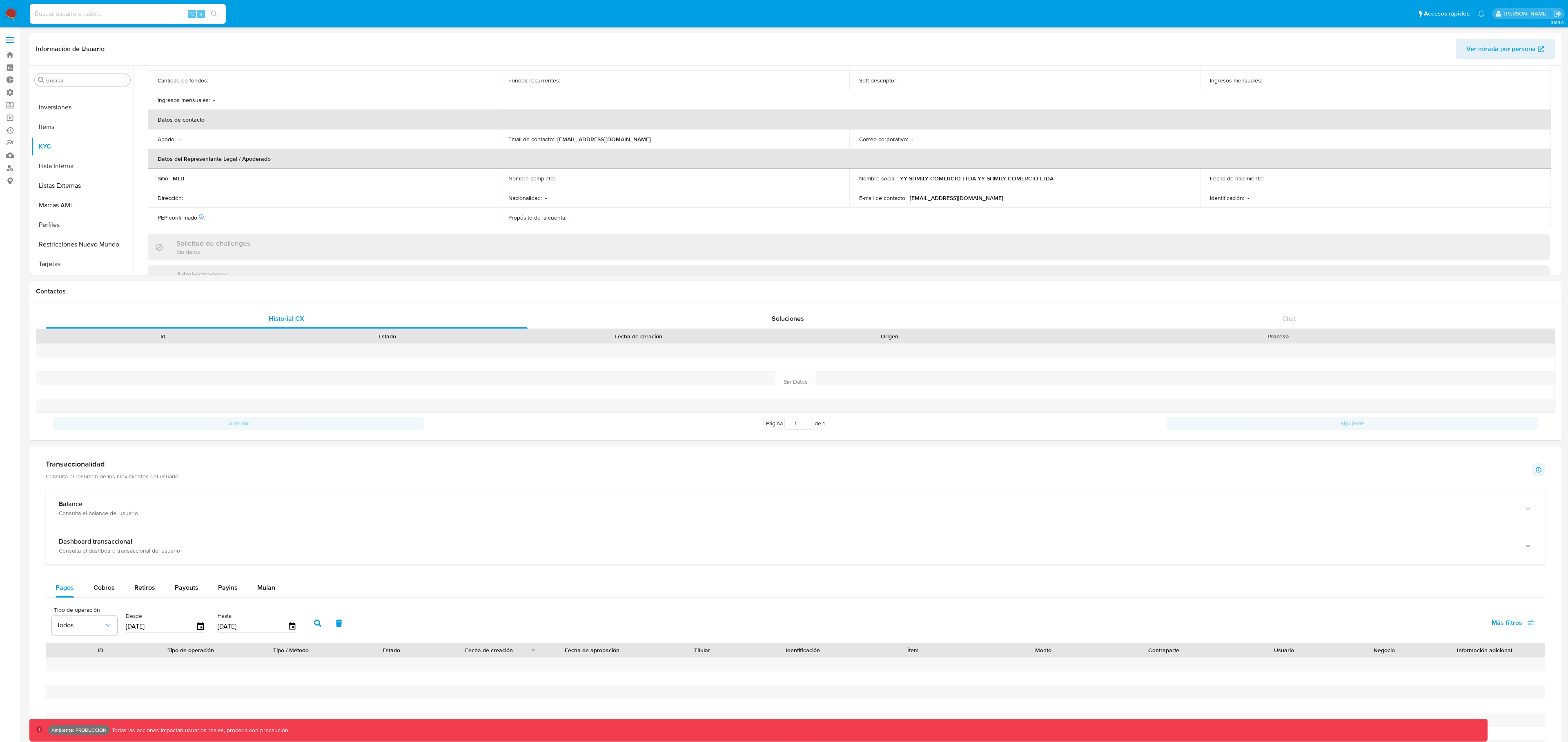
click at [148, 12] on input at bounding box center [127, 14] width 196 height 10
paste input "1023019239"
type input "1023019239"
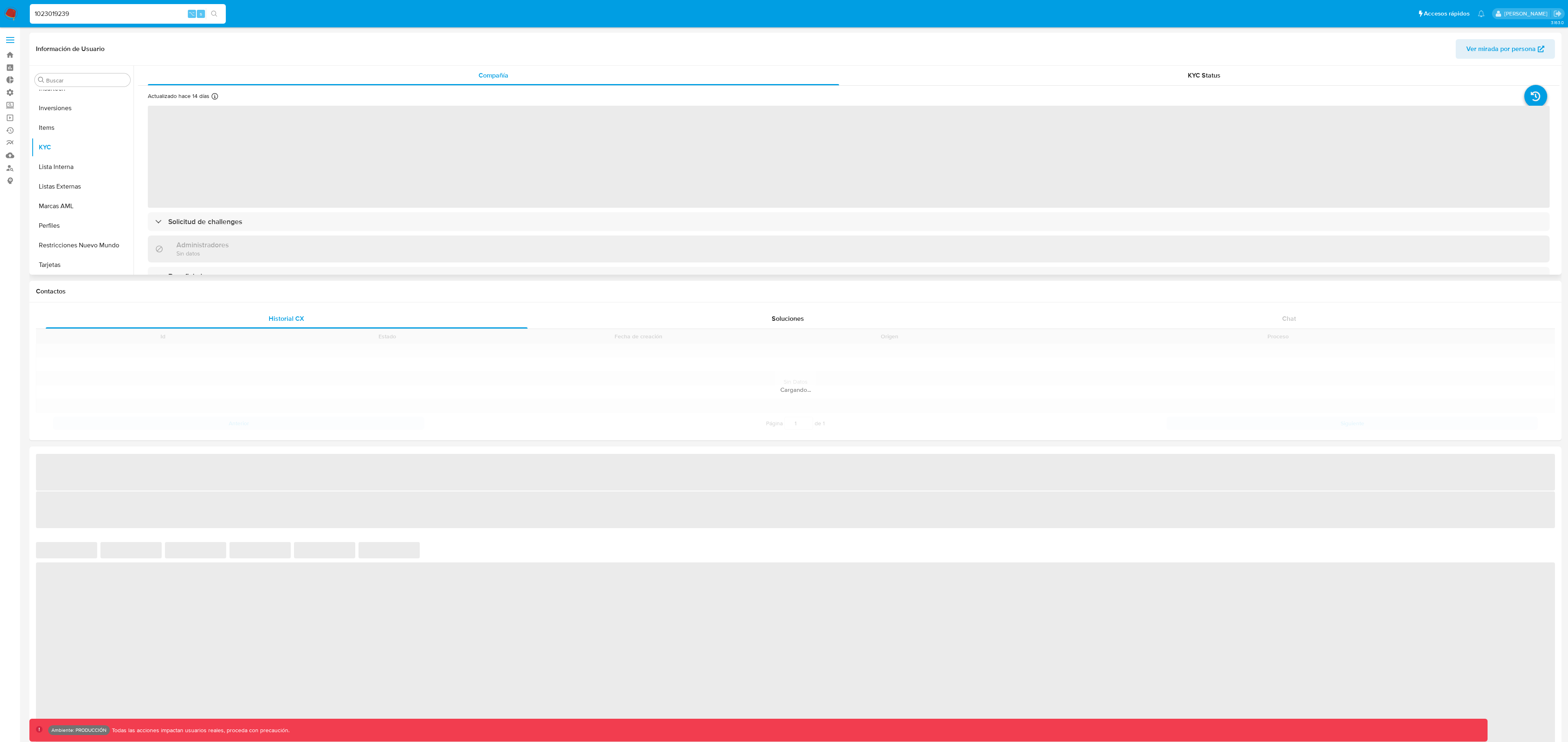
scroll to position [443, 0]
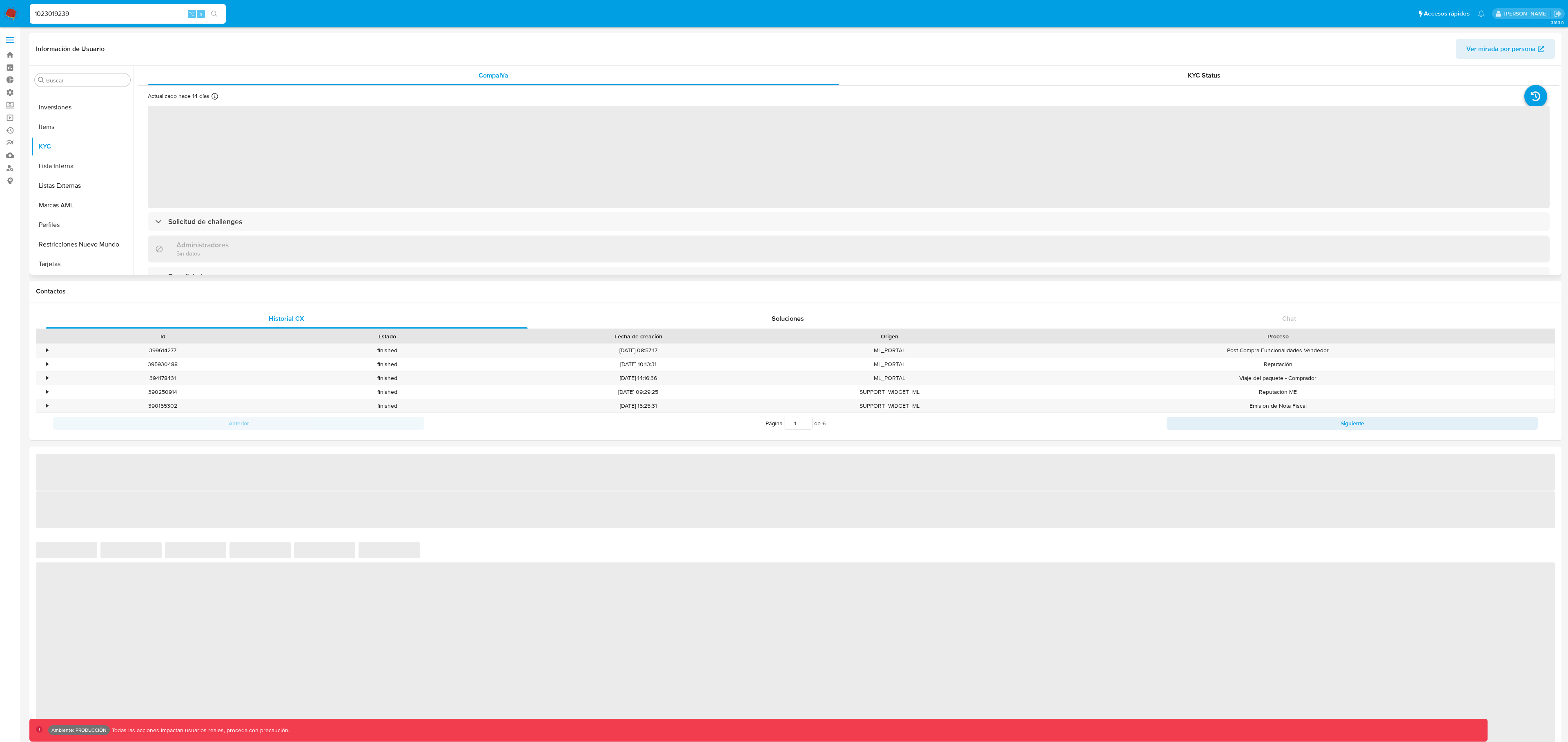
select select "10"
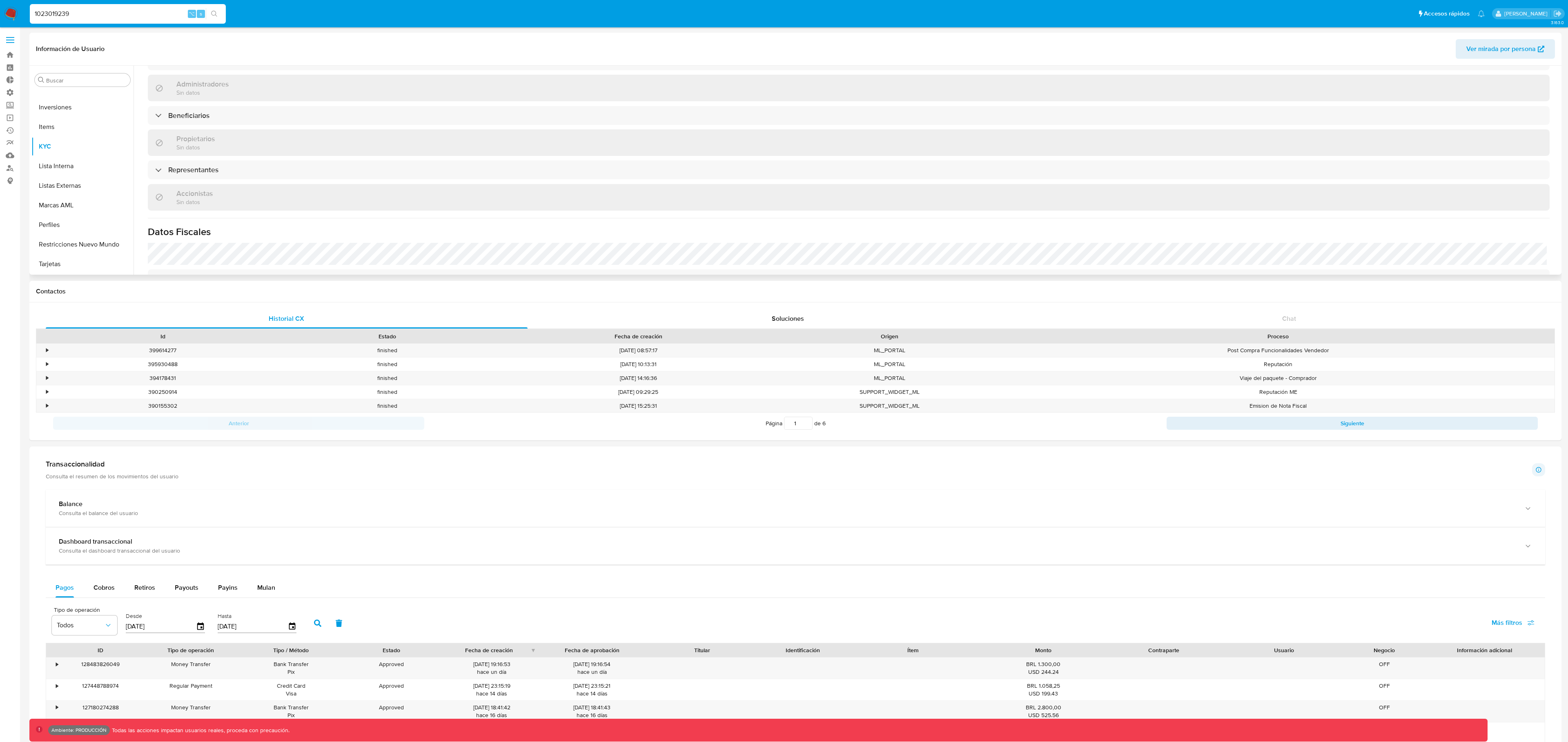
scroll to position [344, 0]
click at [214, 147] on div "Información de empresa ID de usuario : 1023019239 Nombre del comercio : MIAMI A…" at bounding box center [848, 46] width 1402 height 569
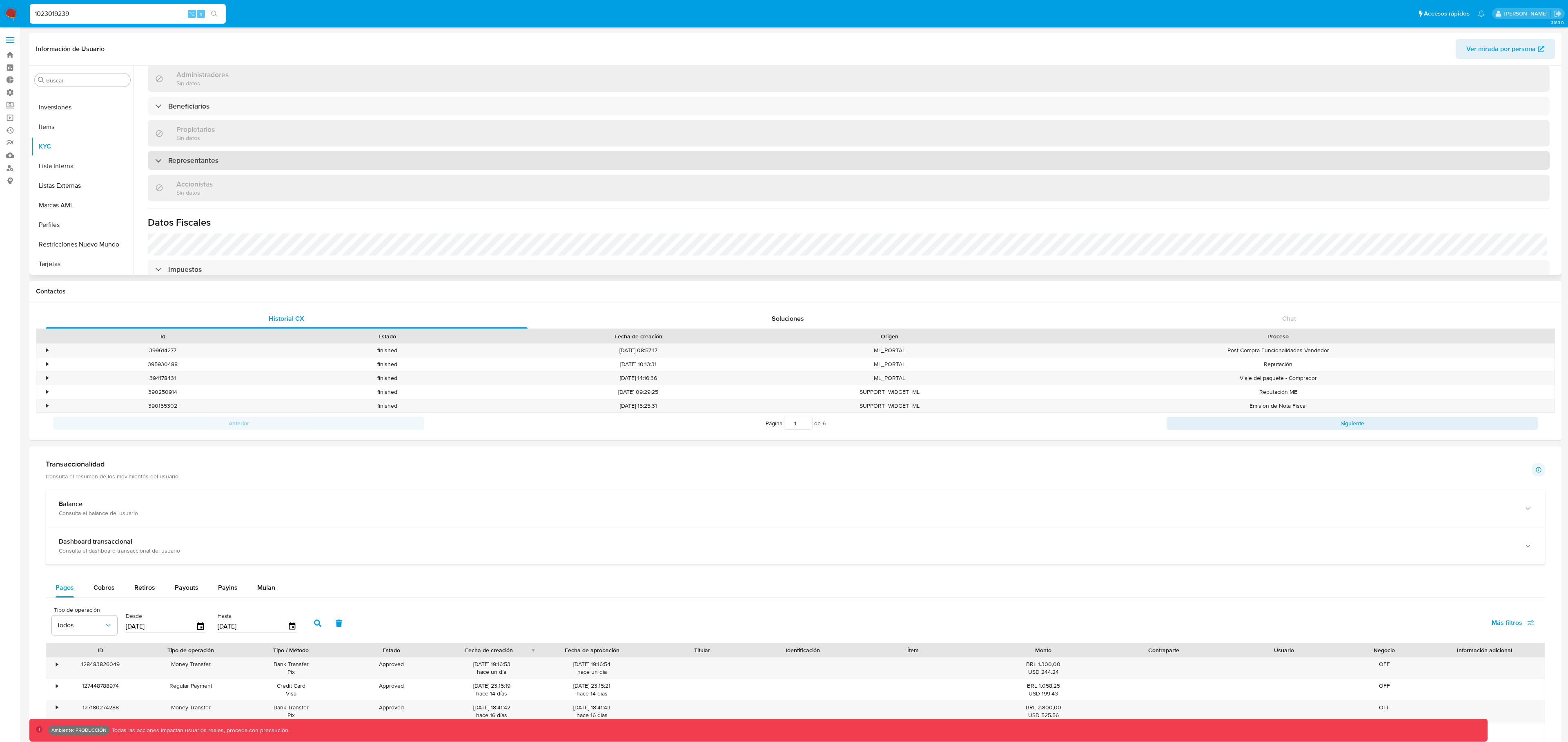
click at [204, 159] on h3 "Representantes" at bounding box center [193, 160] width 50 height 9
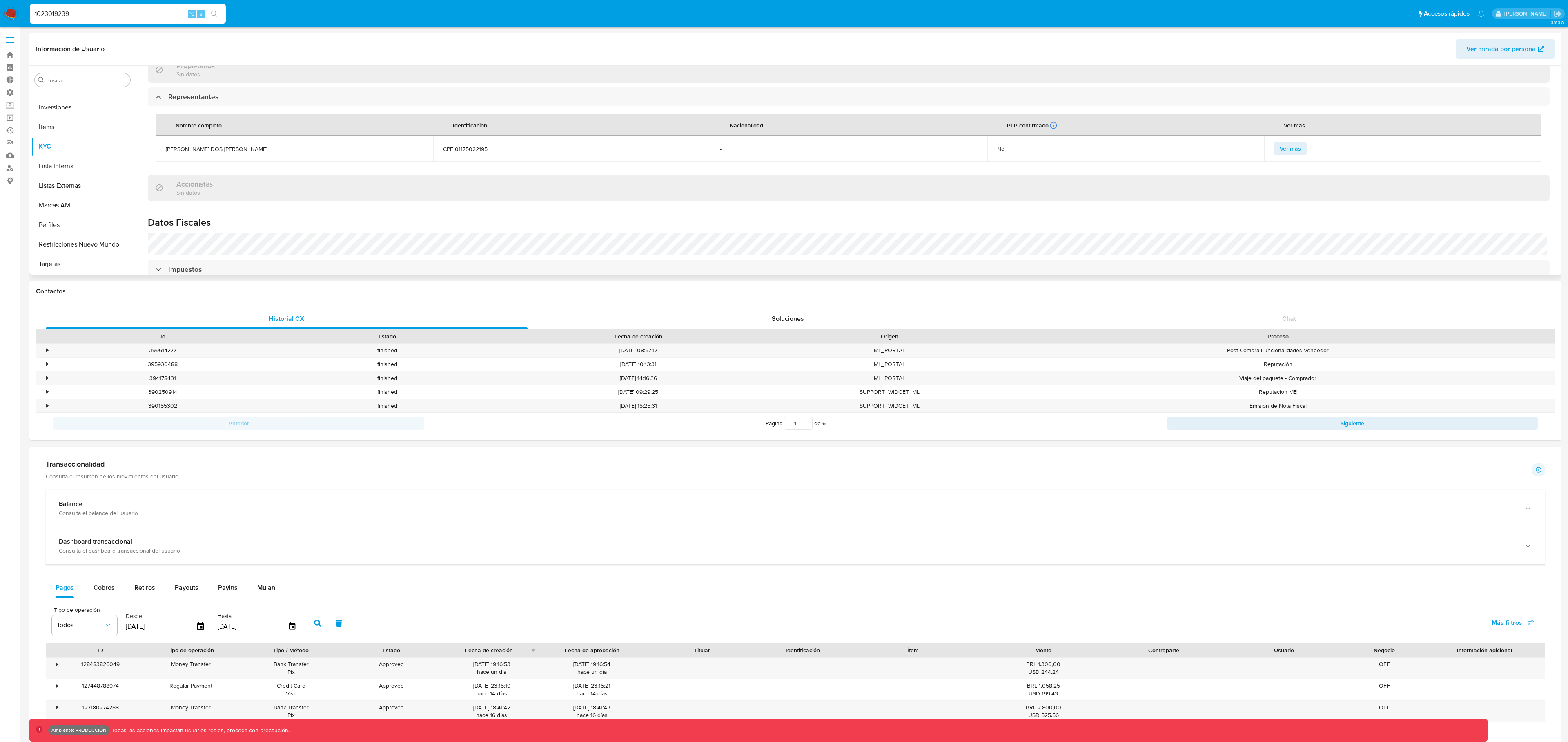
scroll to position [402, 0]
drag, startPoint x: 465, startPoint y: 151, endPoint x: 409, endPoint y: 151, distance: 56.0
click at [409, 151] on tr "JOZIMAR NUNES DOS SANTOS CPF 01175022195 - No Ver más" at bounding box center [848, 153] width 1386 height 26
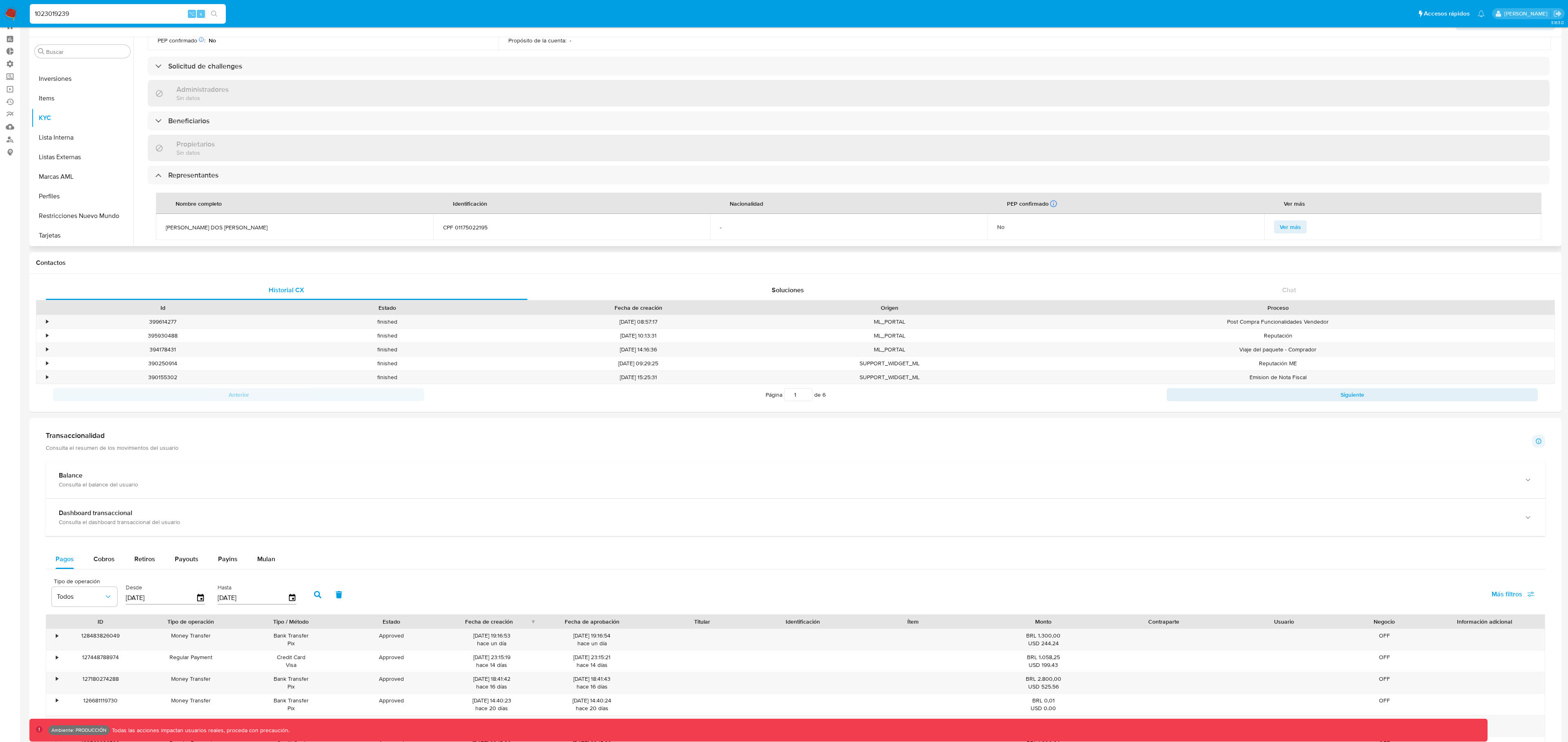
scroll to position [301, 0]
drag, startPoint x: 494, startPoint y: 229, endPoint x: 453, endPoint y: 229, distance: 41.0
click at [453, 229] on span "CPF 01175022195" at bounding box center [572, 226] width 258 height 7
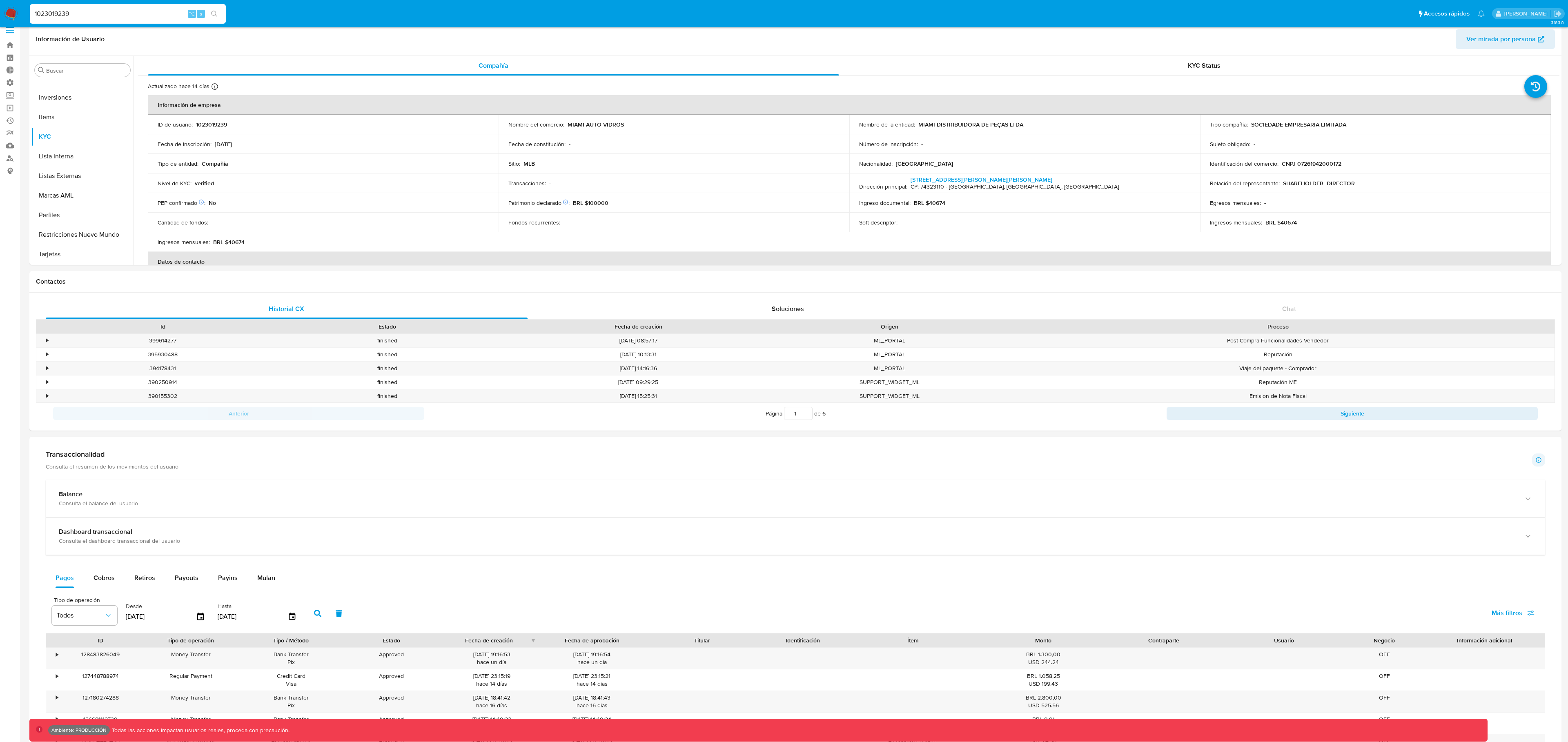
scroll to position [0, 0]
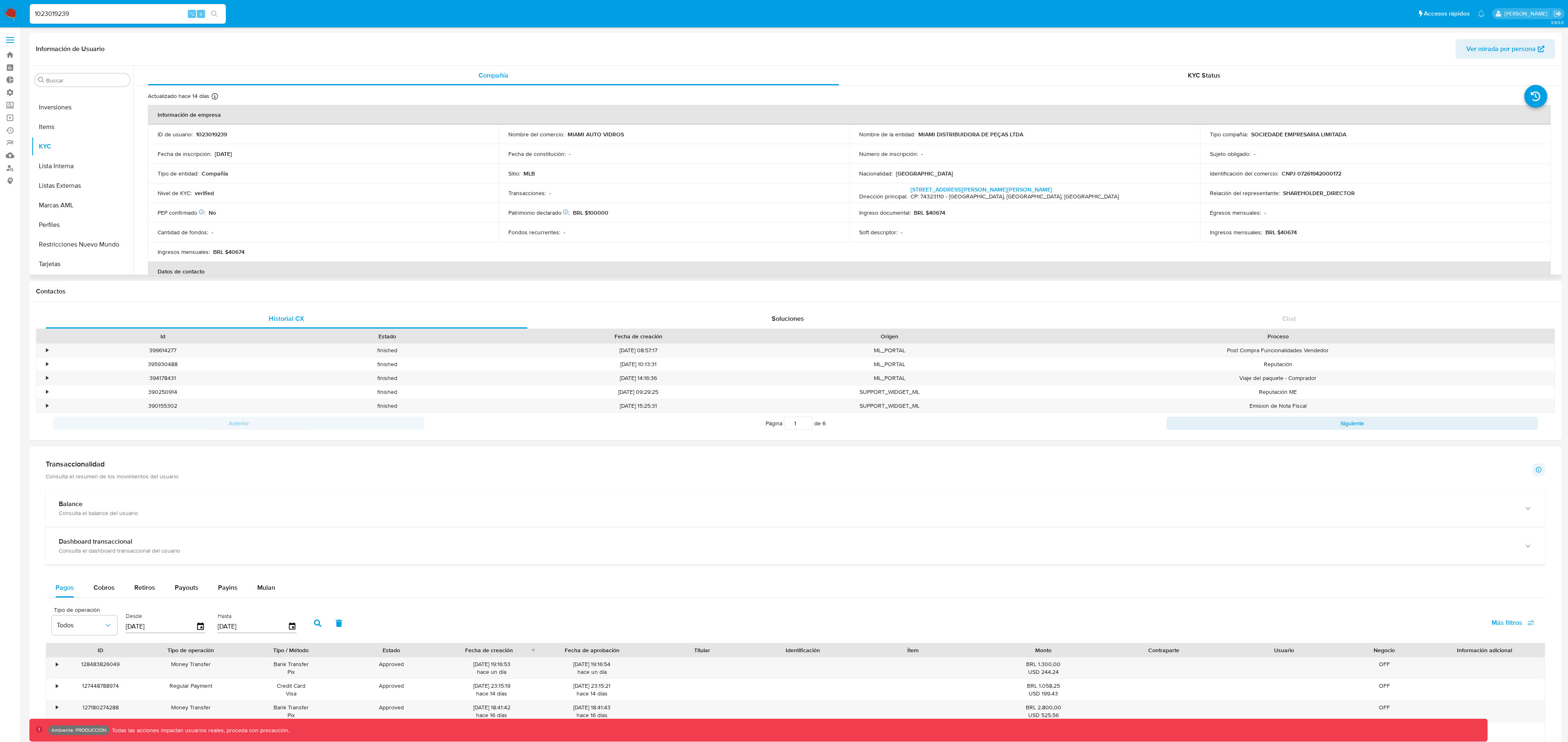
click at [1512, 57] on span "Ver mirada por persona" at bounding box center [1501, 49] width 70 height 20
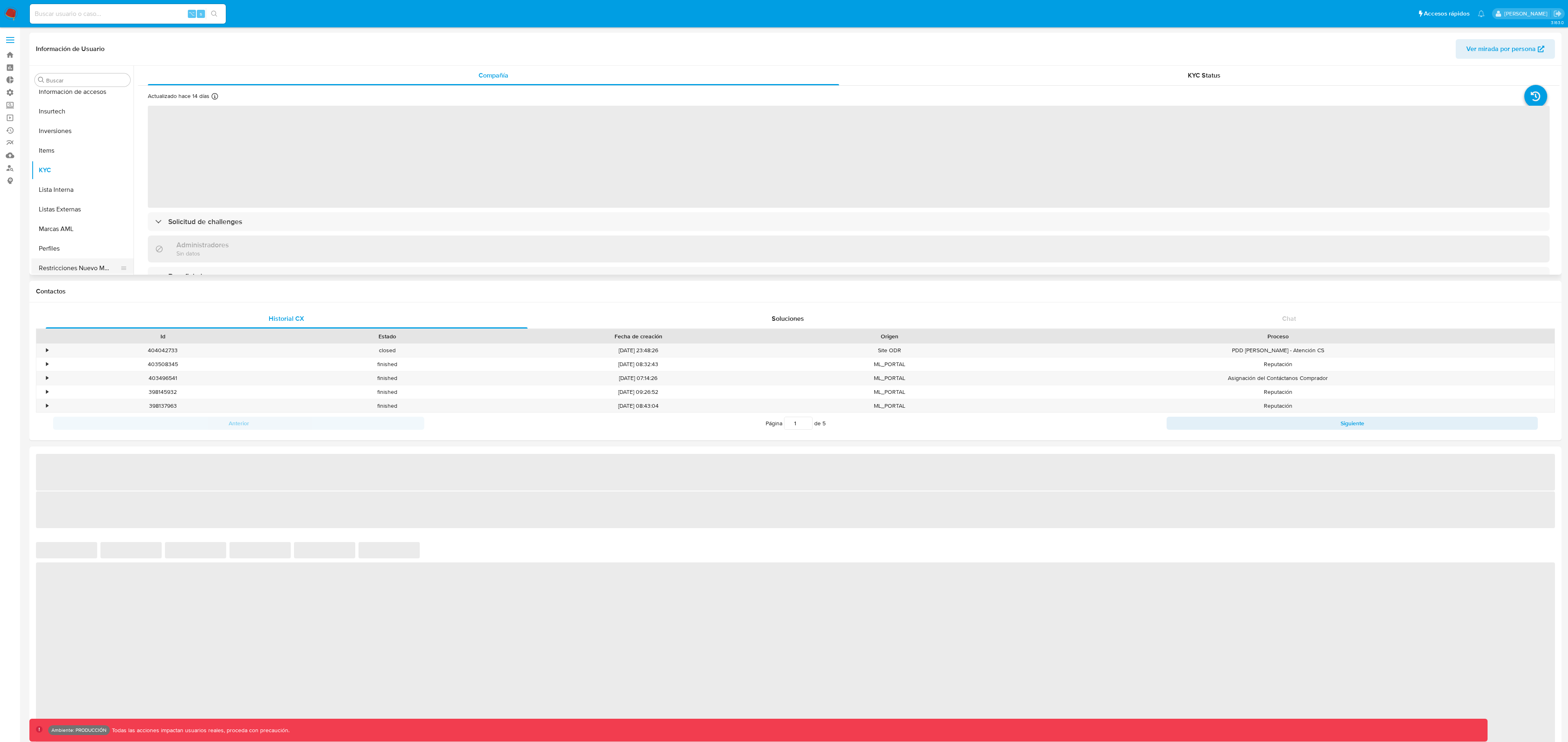
scroll to position [443, 0]
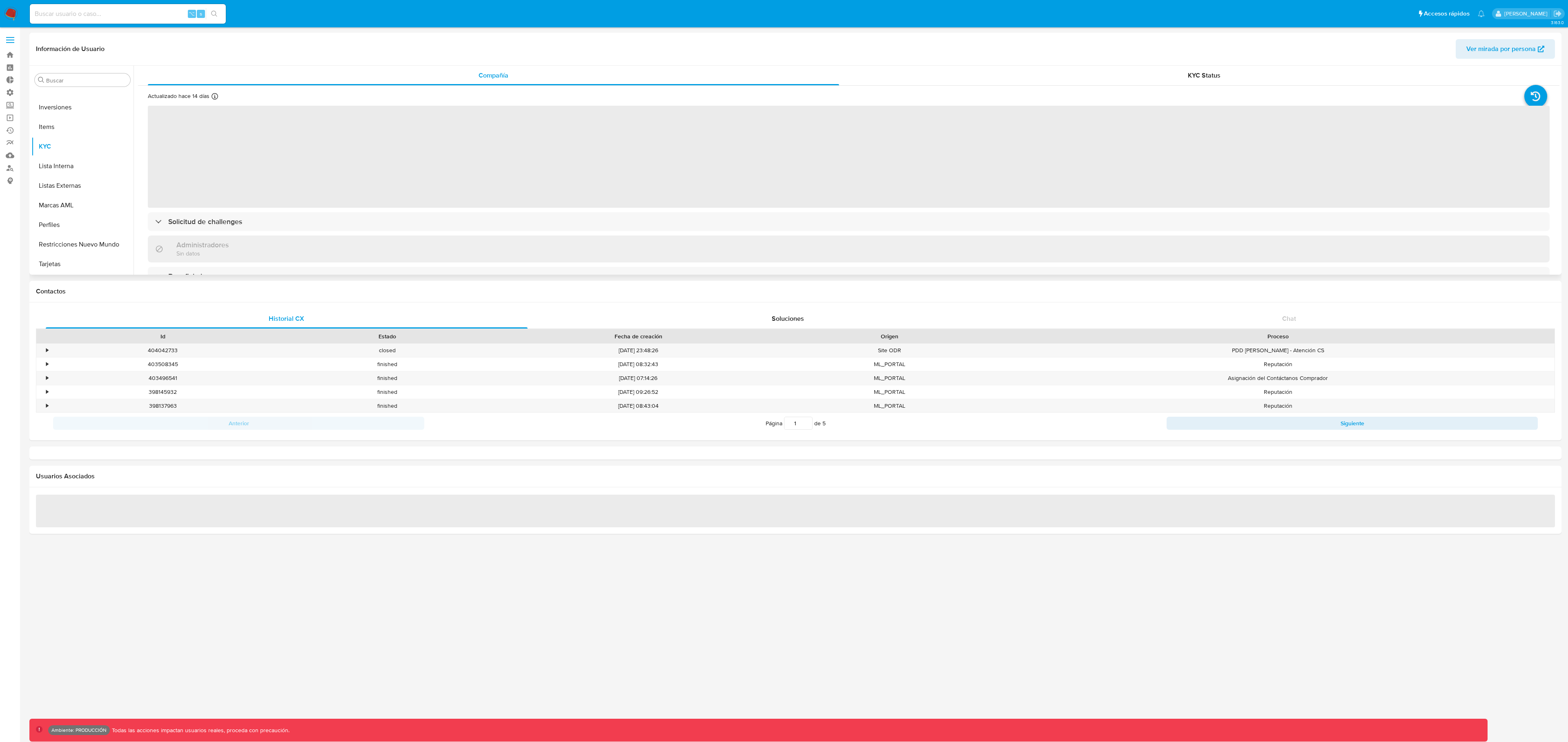
select select "10"
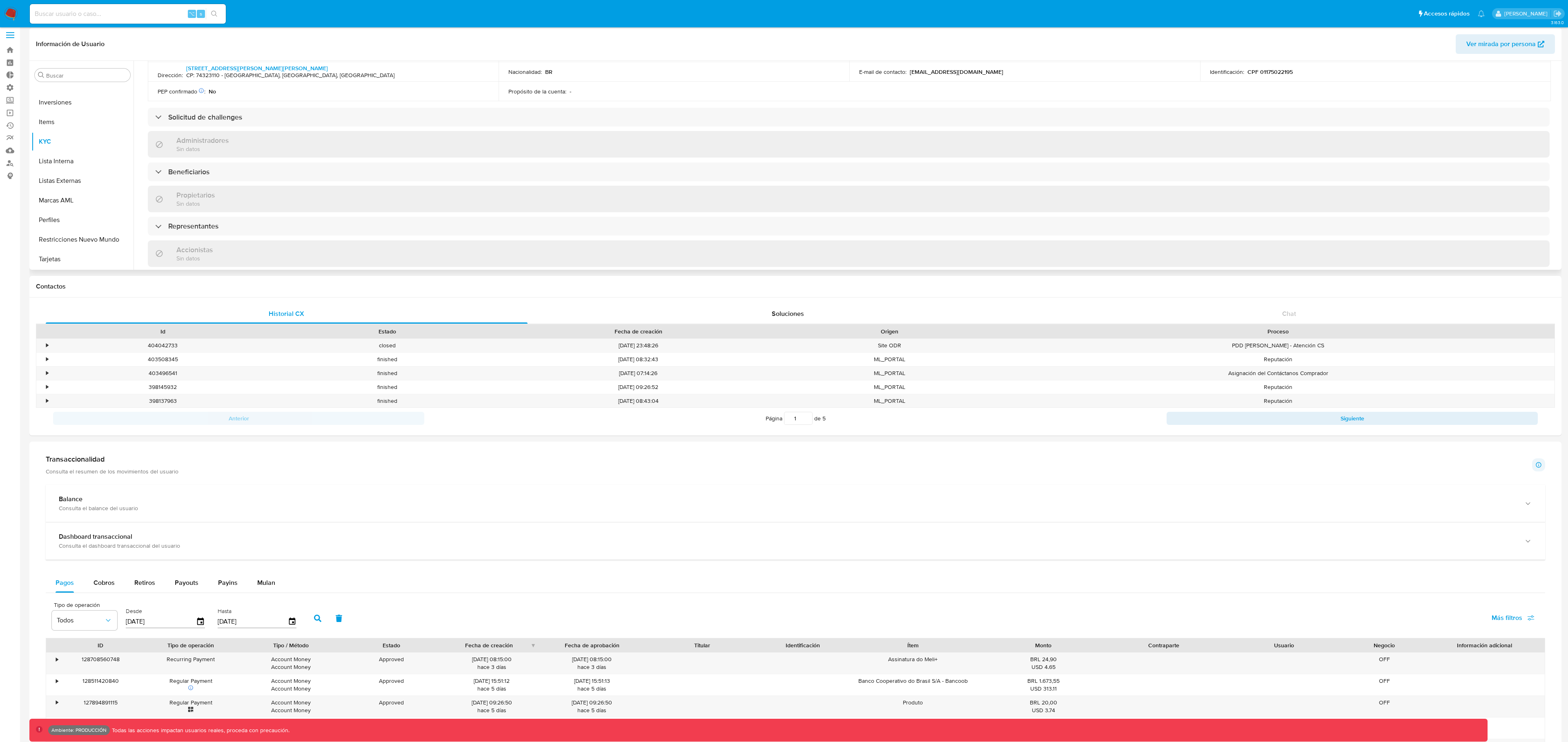
scroll to position [327, 0]
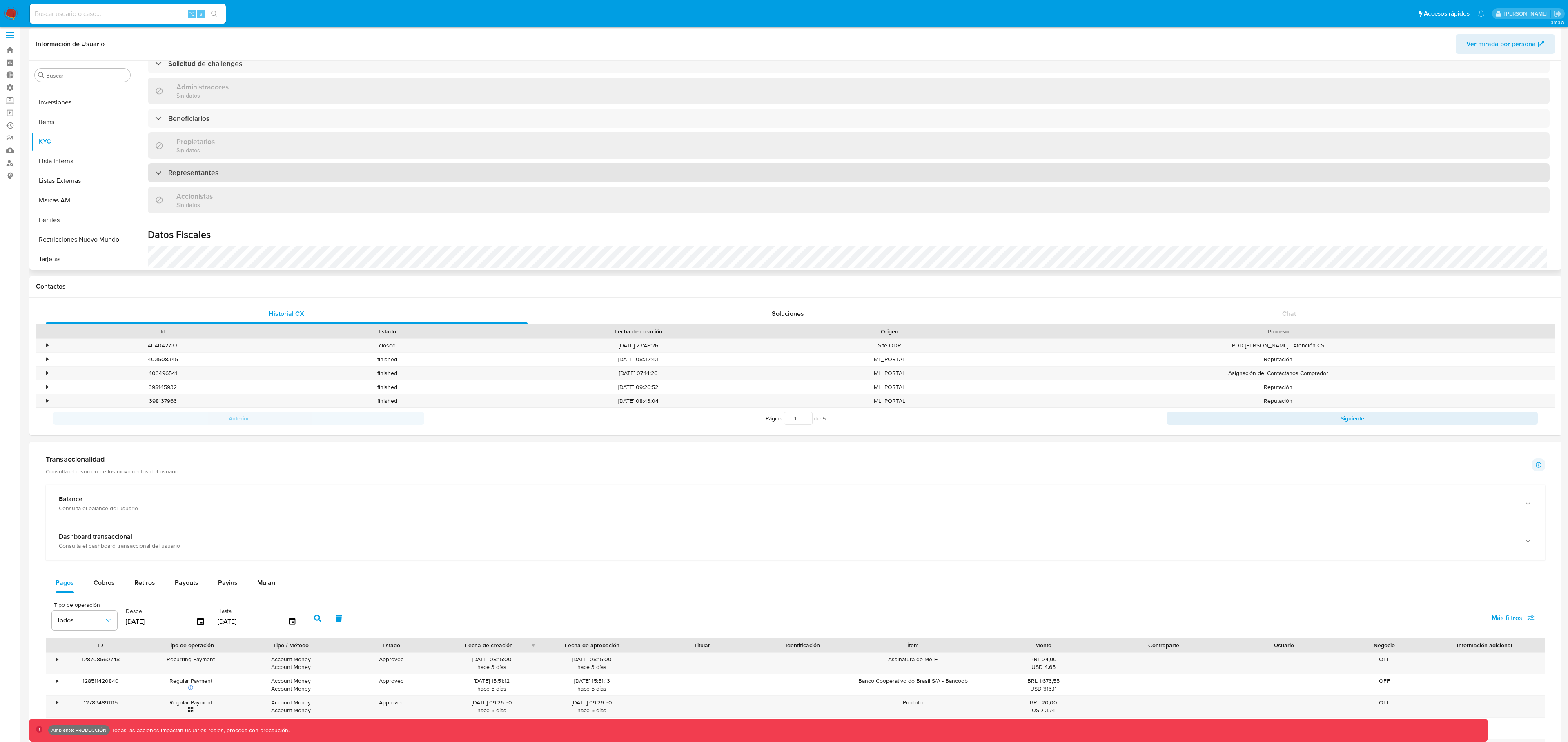
click at [188, 170] on h3 "Representantes" at bounding box center [193, 172] width 50 height 9
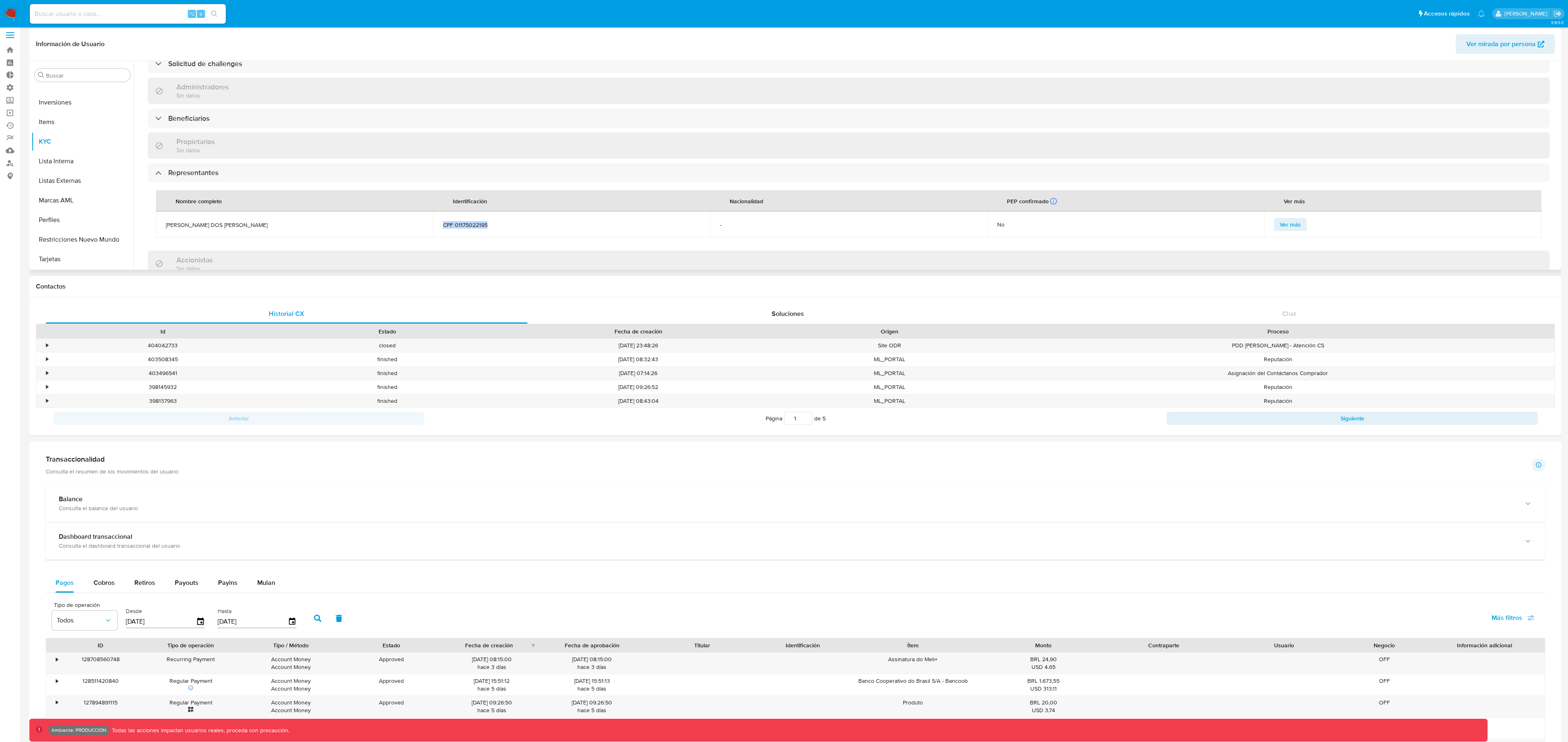
drag, startPoint x: 516, startPoint y: 225, endPoint x: 441, endPoint y: 226, distance: 75.0
click at [441, 226] on td "CPF 01175022195" at bounding box center [572, 225] width 277 height 26
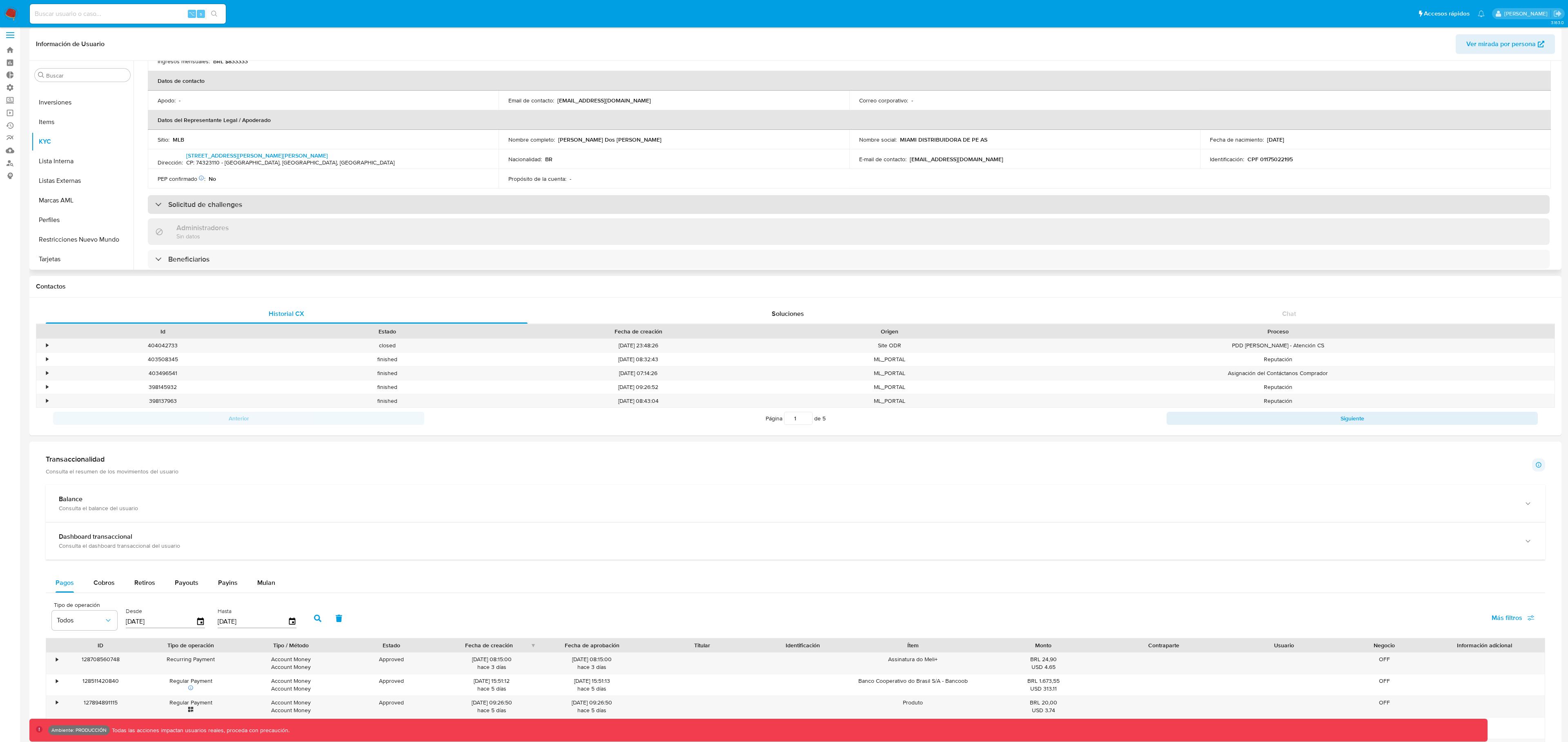
scroll to position [0, 0]
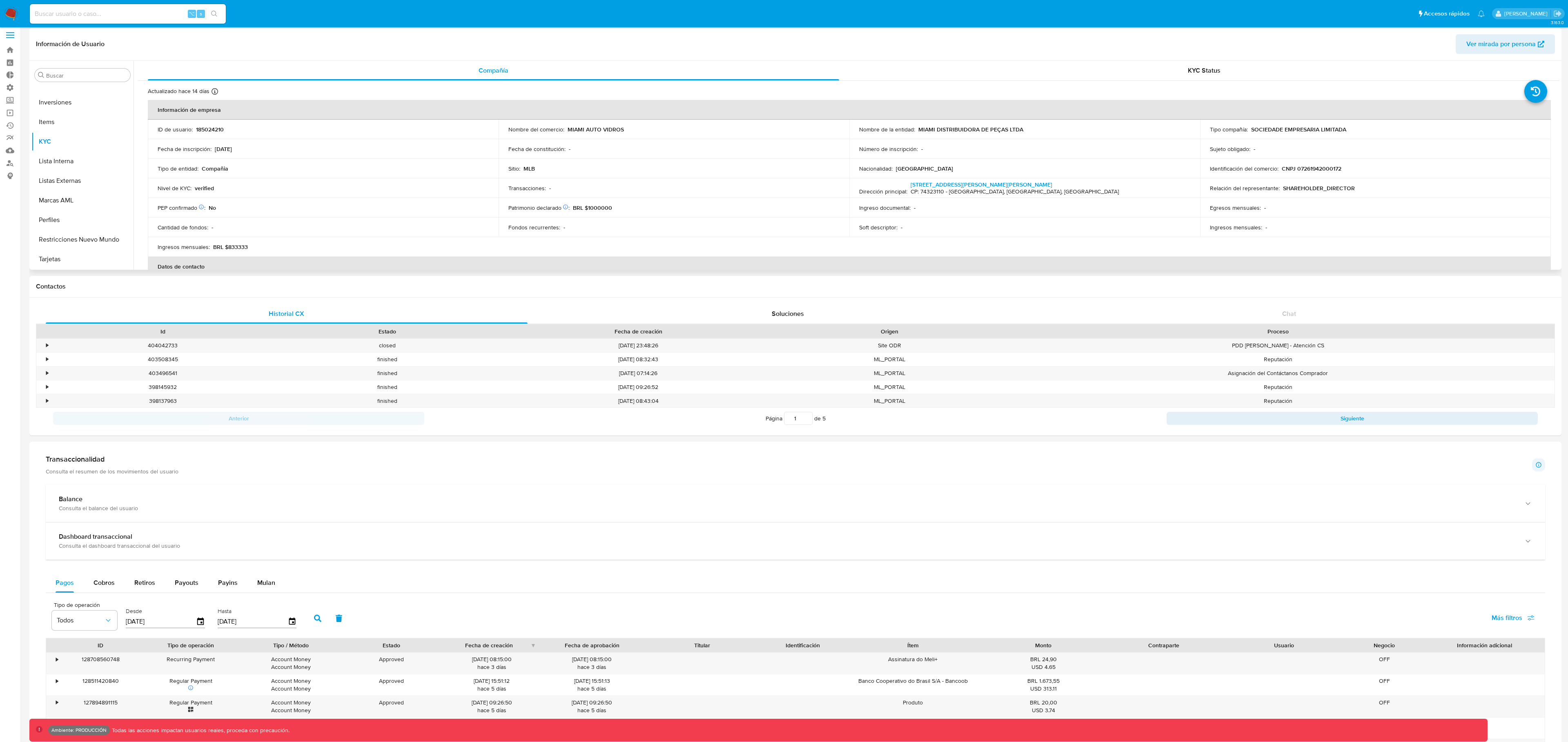
click at [1498, 42] on span "Ver mirada por persona" at bounding box center [1501, 44] width 70 height 20
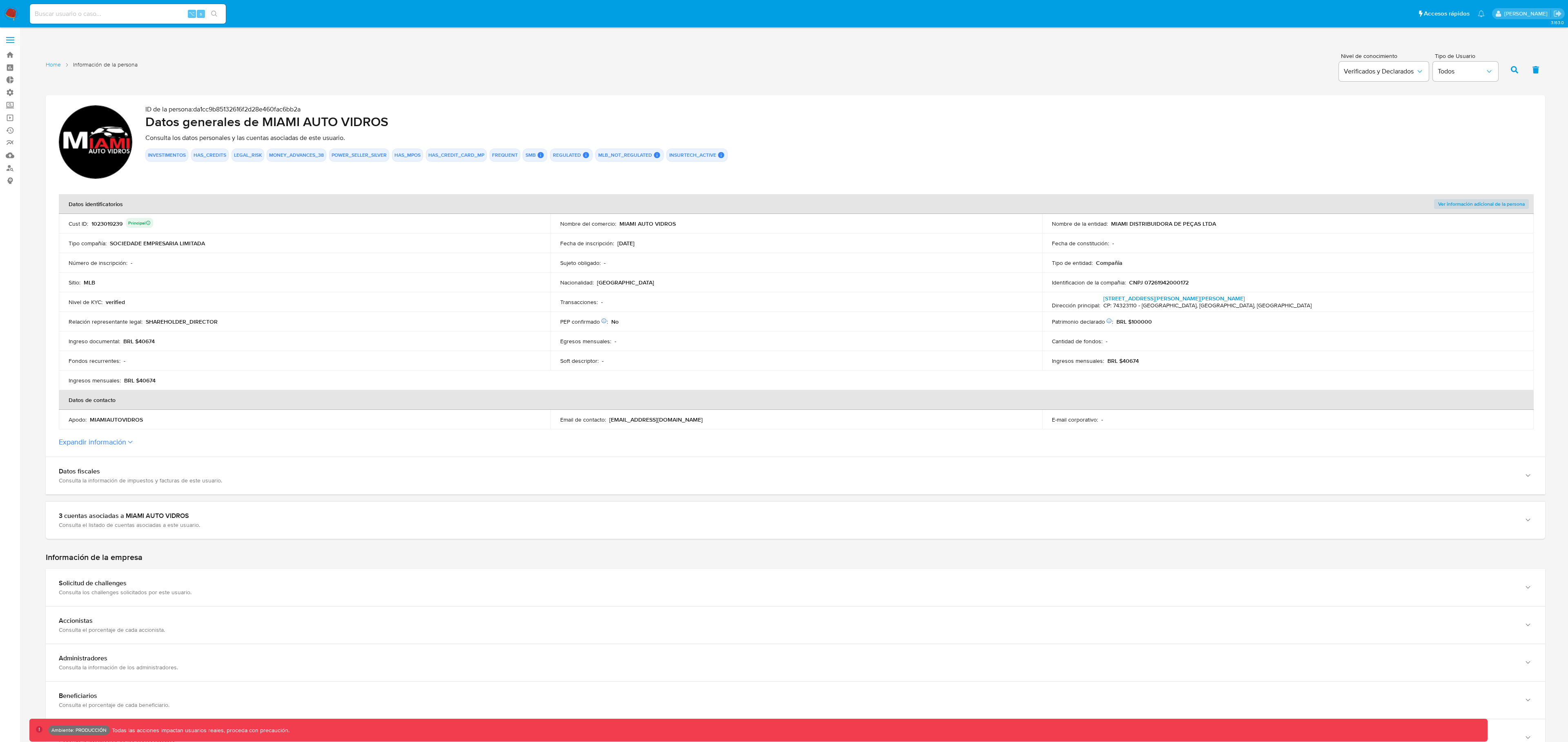
click at [114, 444] on button "Expandir información" at bounding box center [92, 442] width 67 height 9
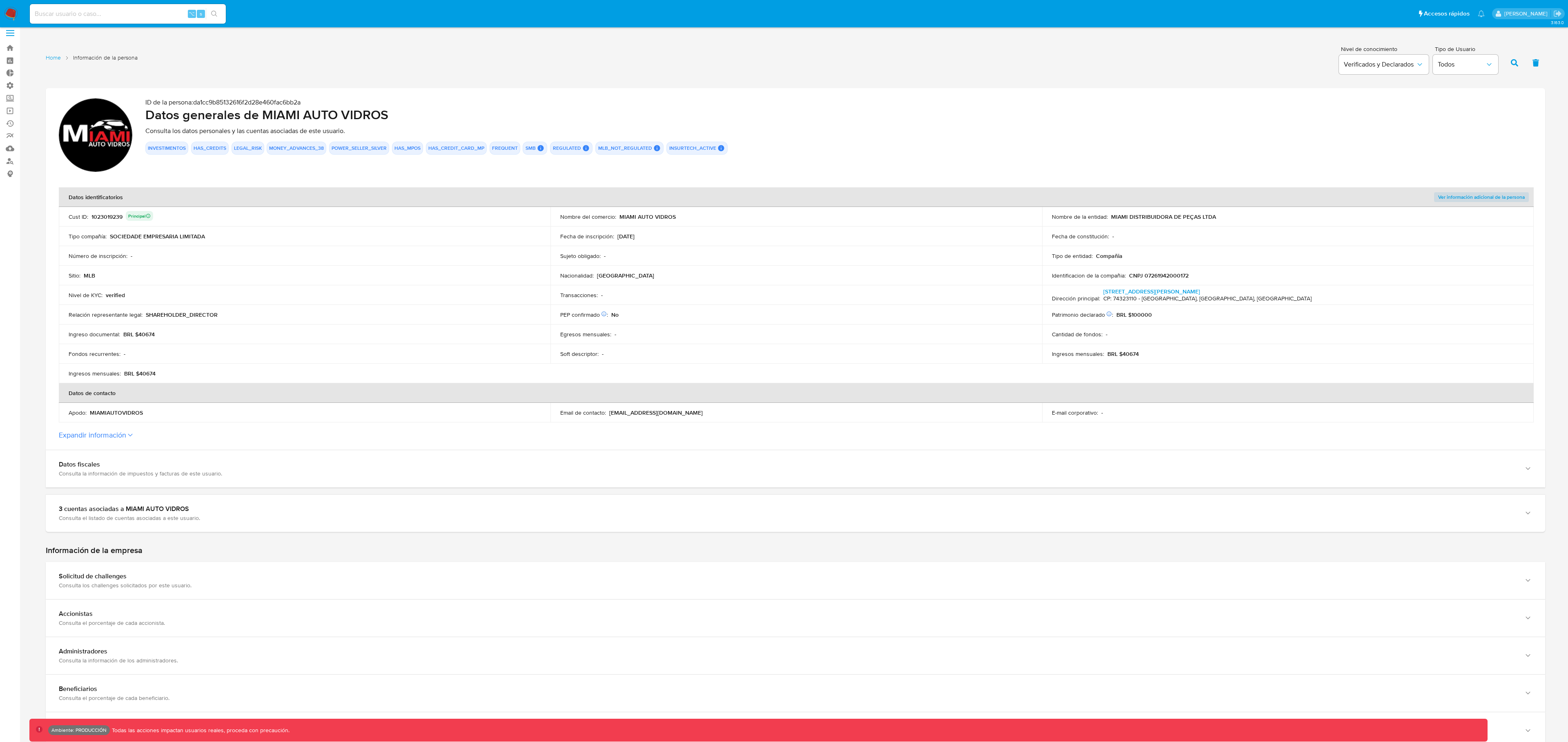
scroll to position [7, 0]
drag, startPoint x: 1211, startPoint y: 274, endPoint x: 1137, endPoint y: 275, distance: 74.0
click at [1137, 275] on div "Identificacion de la compañia : CNPJ 07261942000172" at bounding box center [1288, 275] width 472 height 7
click at [111, 434] on button "Expandir información" at bounding box center [92, 434] width 67 height 9
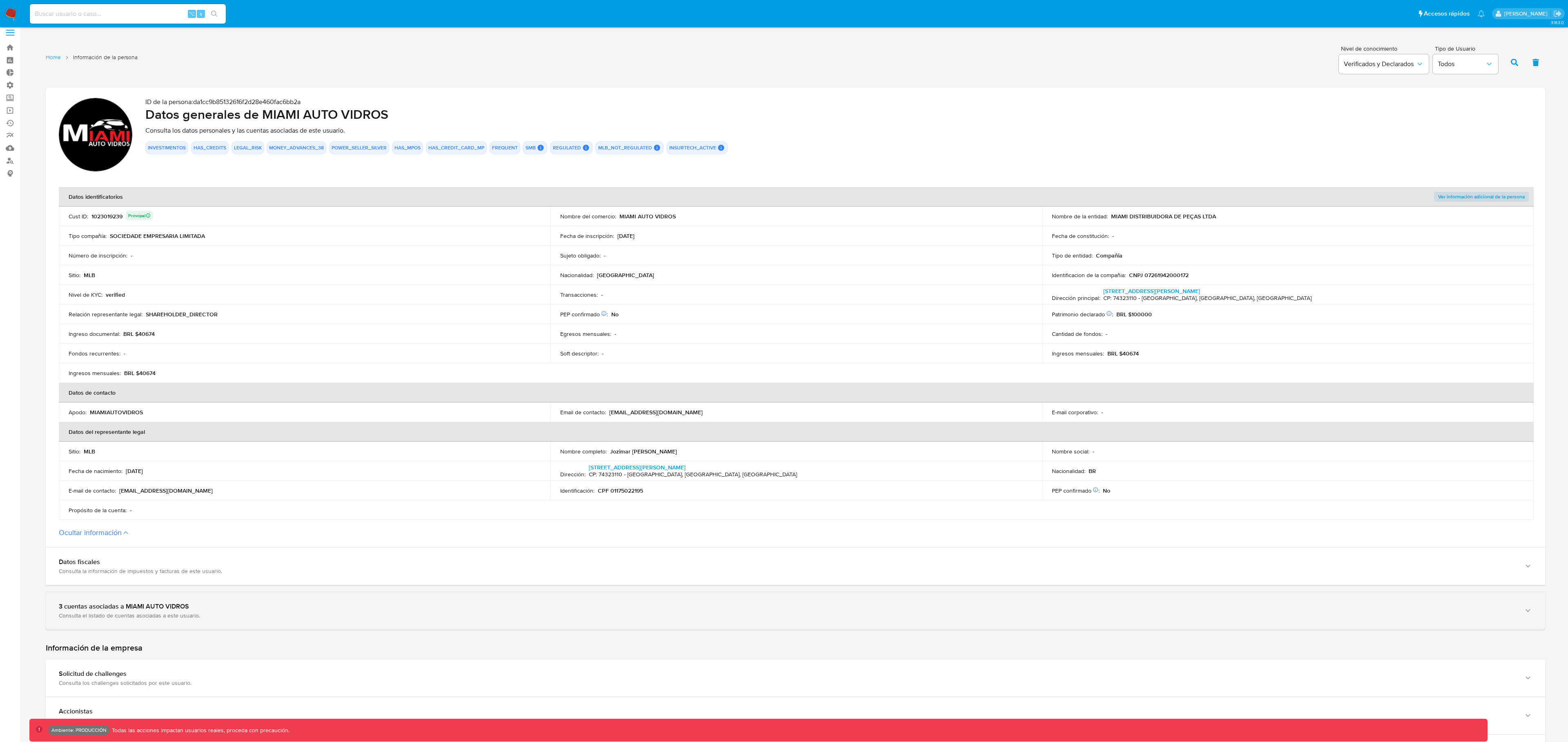
click at [323, 612] on div "Consulta el listado de cuentas asociadas a este usuario." at bounding box center [787, 615] width 1457 height 7
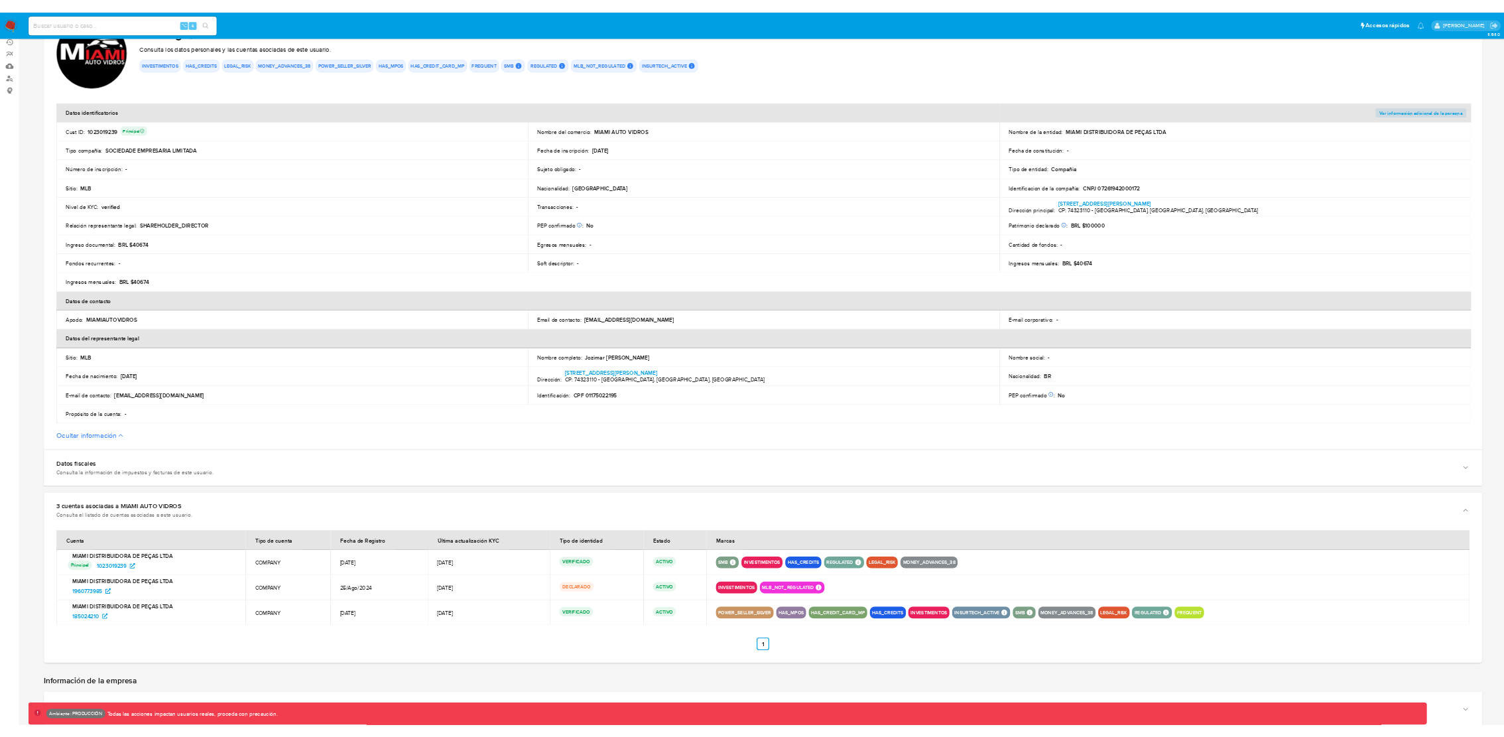
scroll to position [162, 0]
